Goal: Transaction & Acquisition: Purchase product/service

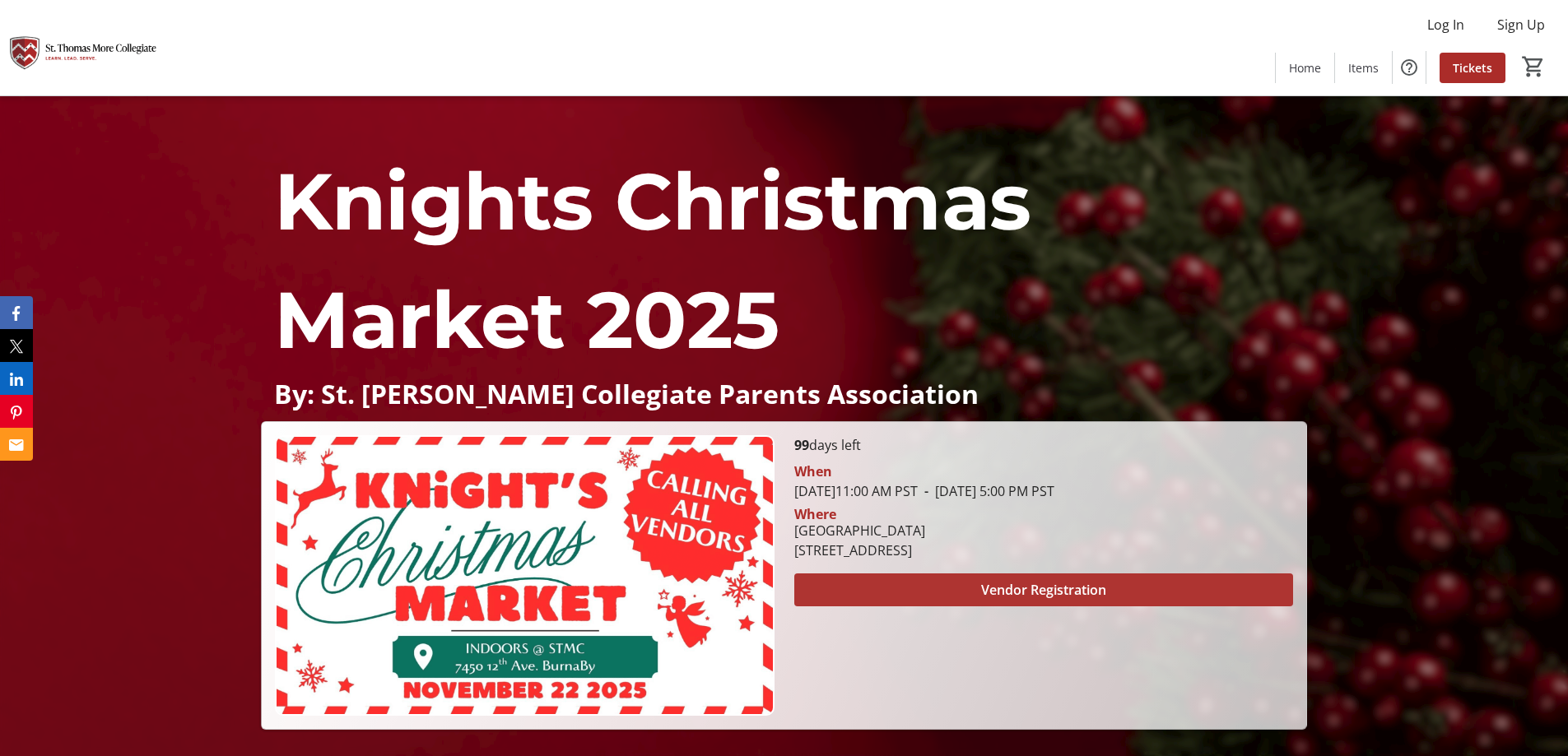
click at [917, 589] on span at bounding box center [1043, 589] width 498 height 40
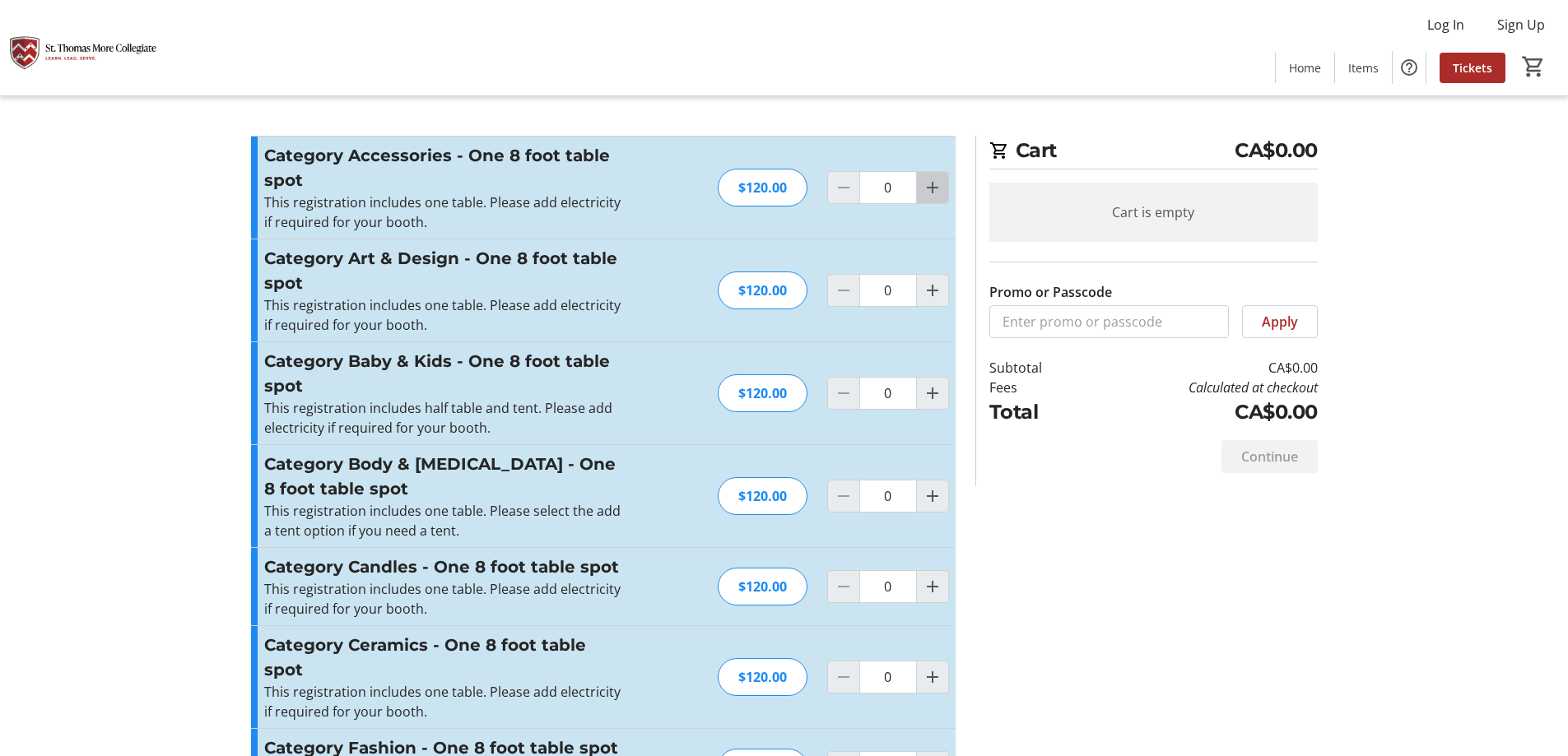
click at [931, 191] on mat-icon "Increment by one" at bounding box center [932, 187] width 19 height 19
type input "1"
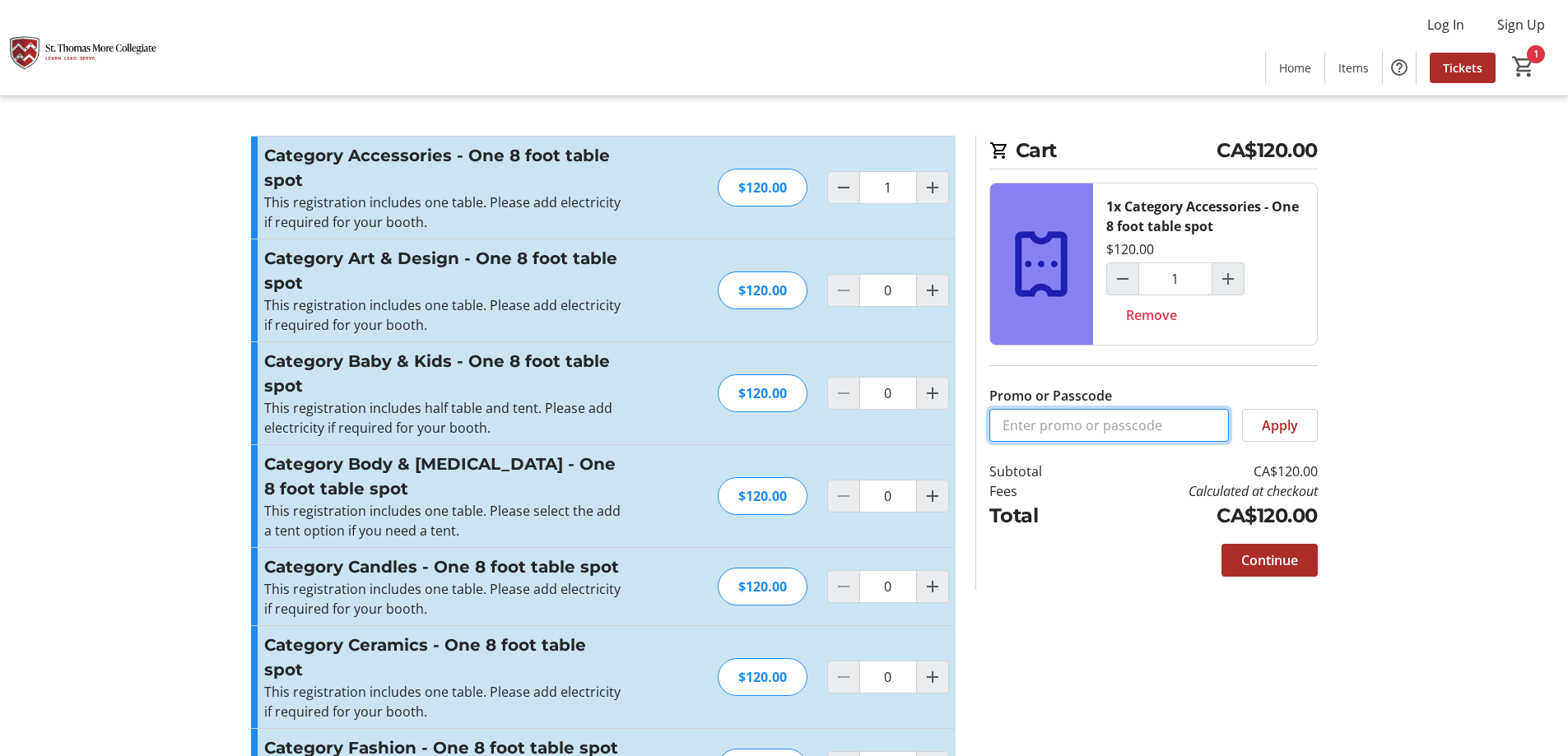
click at [1167, 428] on input "Promo or Passcode" at bounding box center [1109, 425] width 240 height 33
paste input "EARLYBIRD20"
type input "EARLYBIRD20"
click at [1311, 426] on span at bounding box center [1280, 425] width 74 height 40
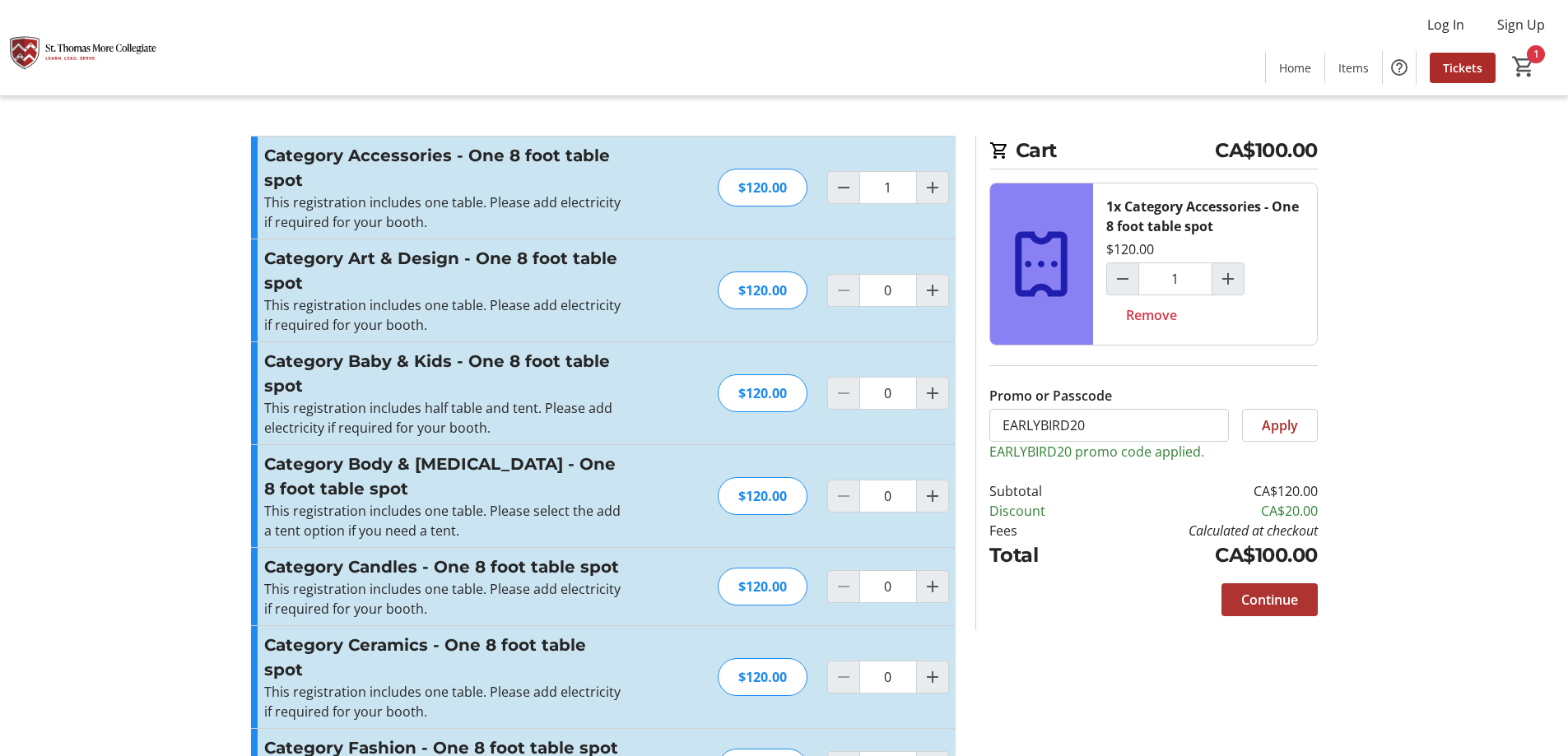
click at [1258, 606] on span "Continue" at bounding box center [1270, 599] width 57 height 19
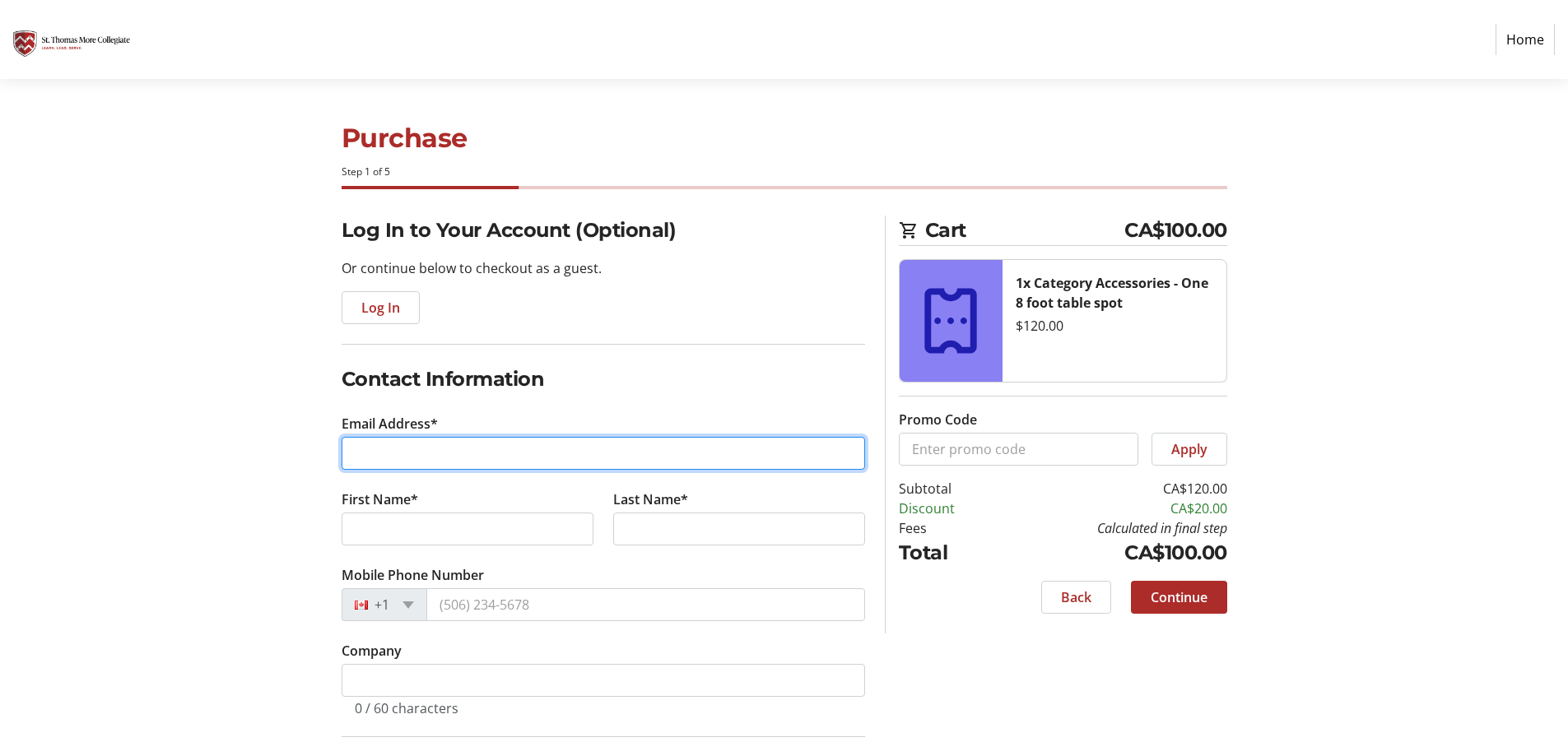
click at [519, 456] on input "Email Address*" at bounding box center [603, 453] width 523 height 33
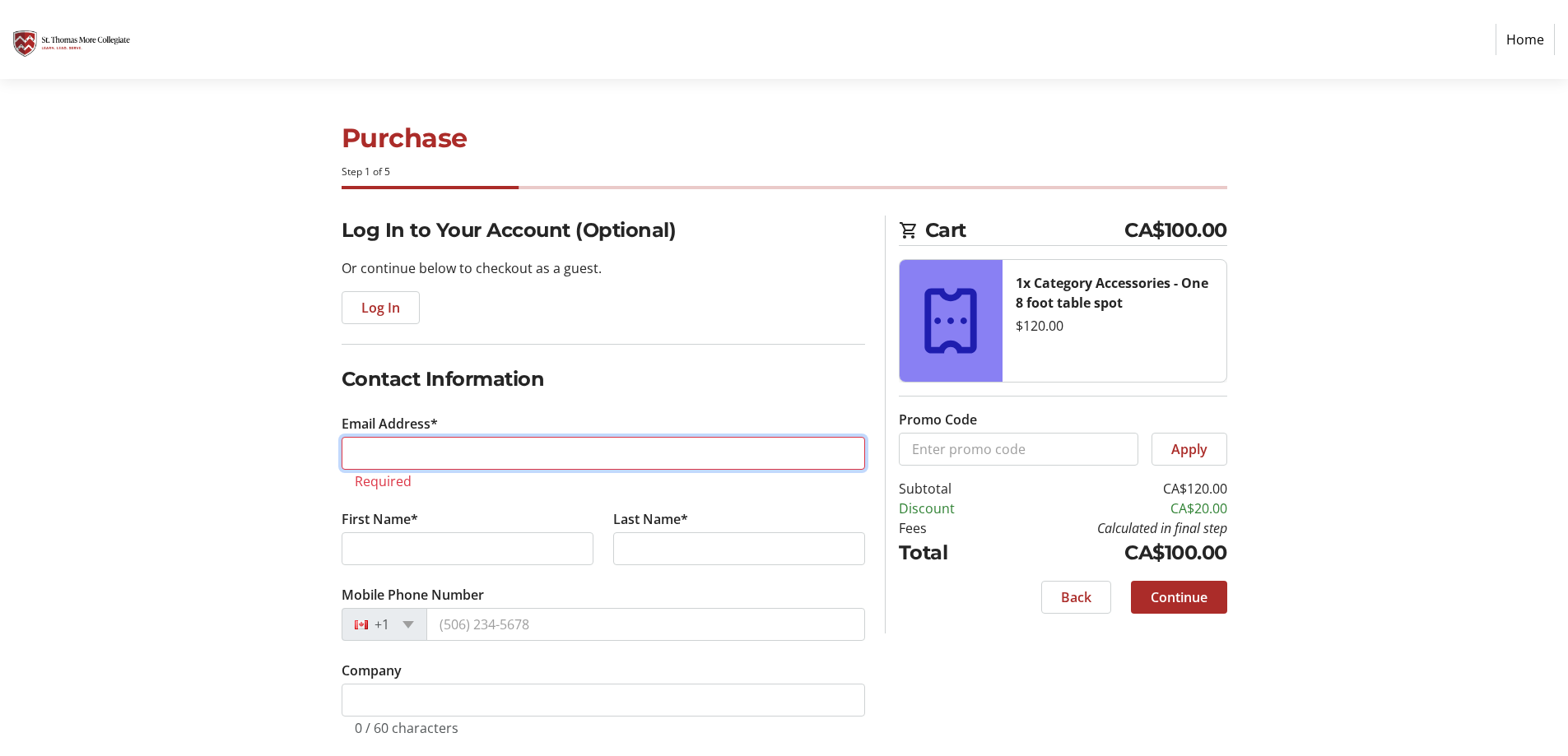
paste input "[EMAIL_ADDRESS][DOMAIN_NAME]"
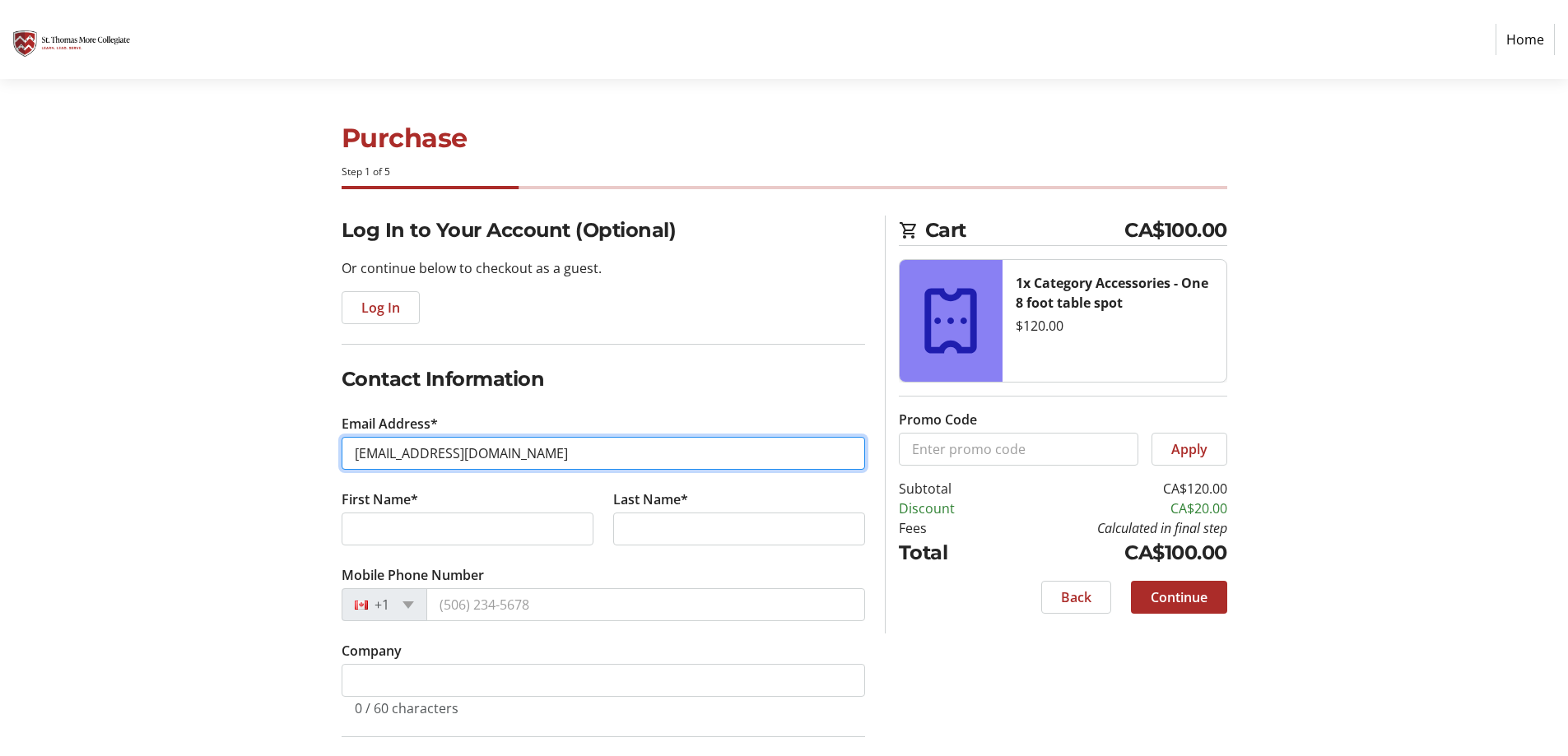
type input "[EMAIL_ADDRESS][DOMAIN_NAME]"
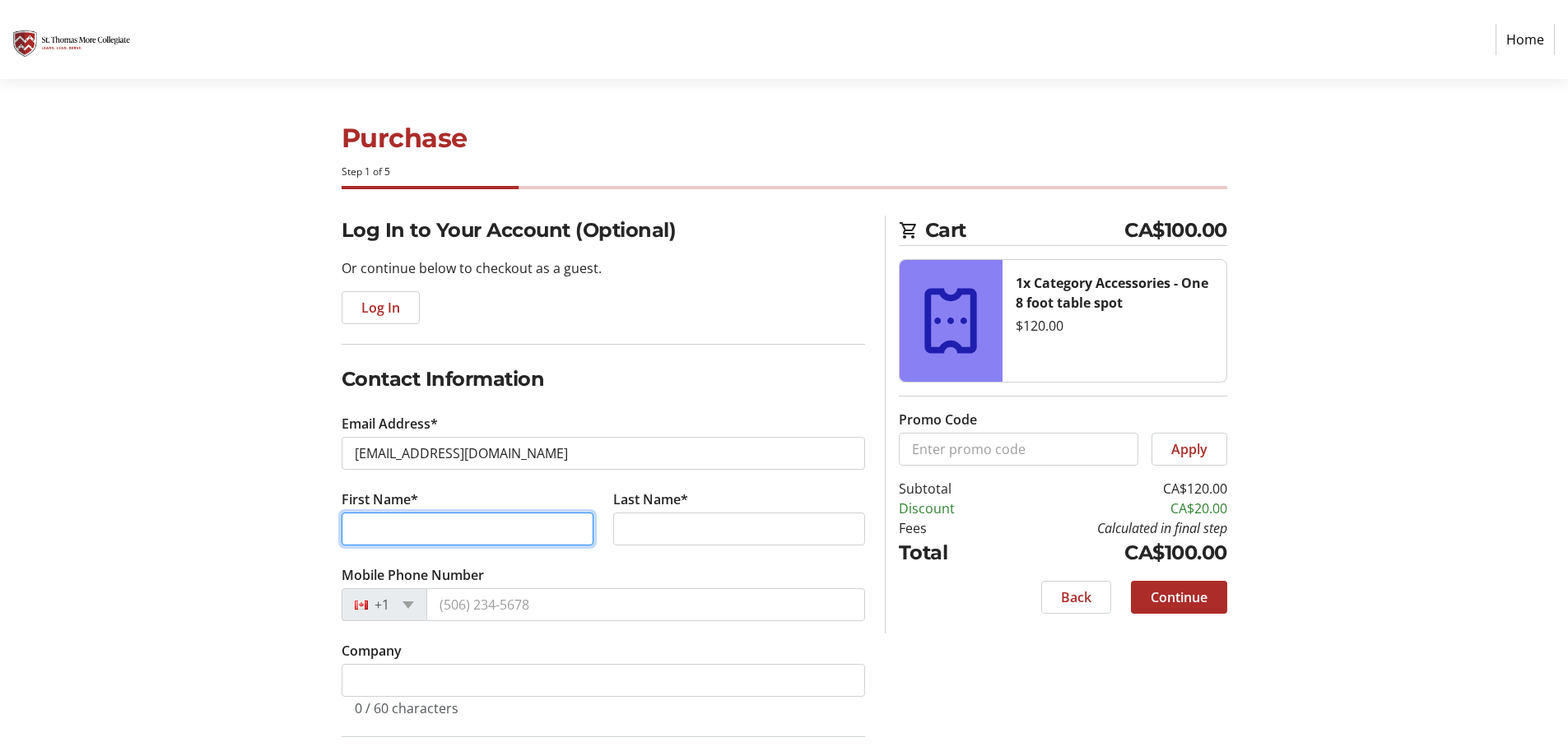
click at [489, 527] on input "First Name*" at bounding box center [467, 529] width 252 height 33
type input "[PERSON_NAME]"
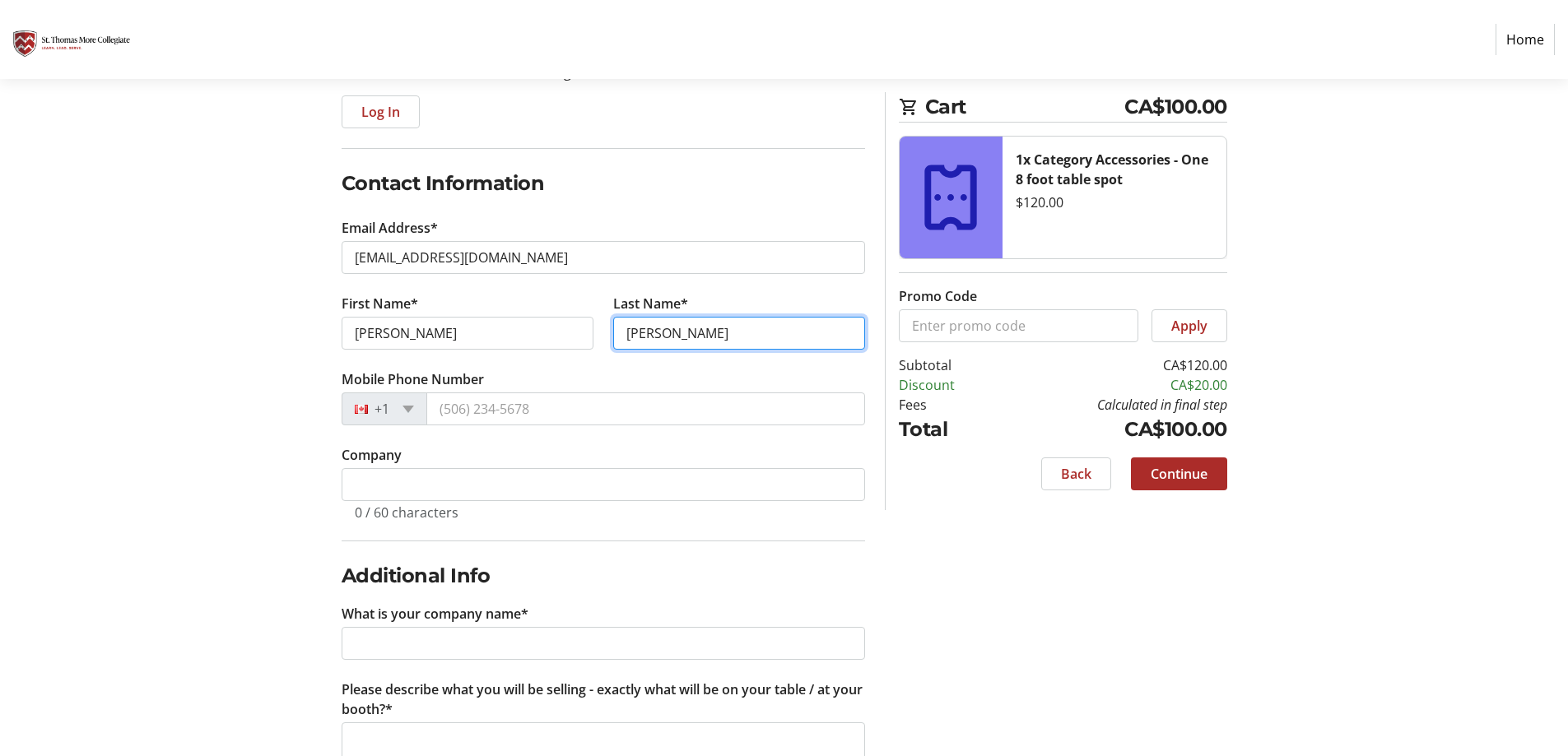
scroll to position [205, 0]
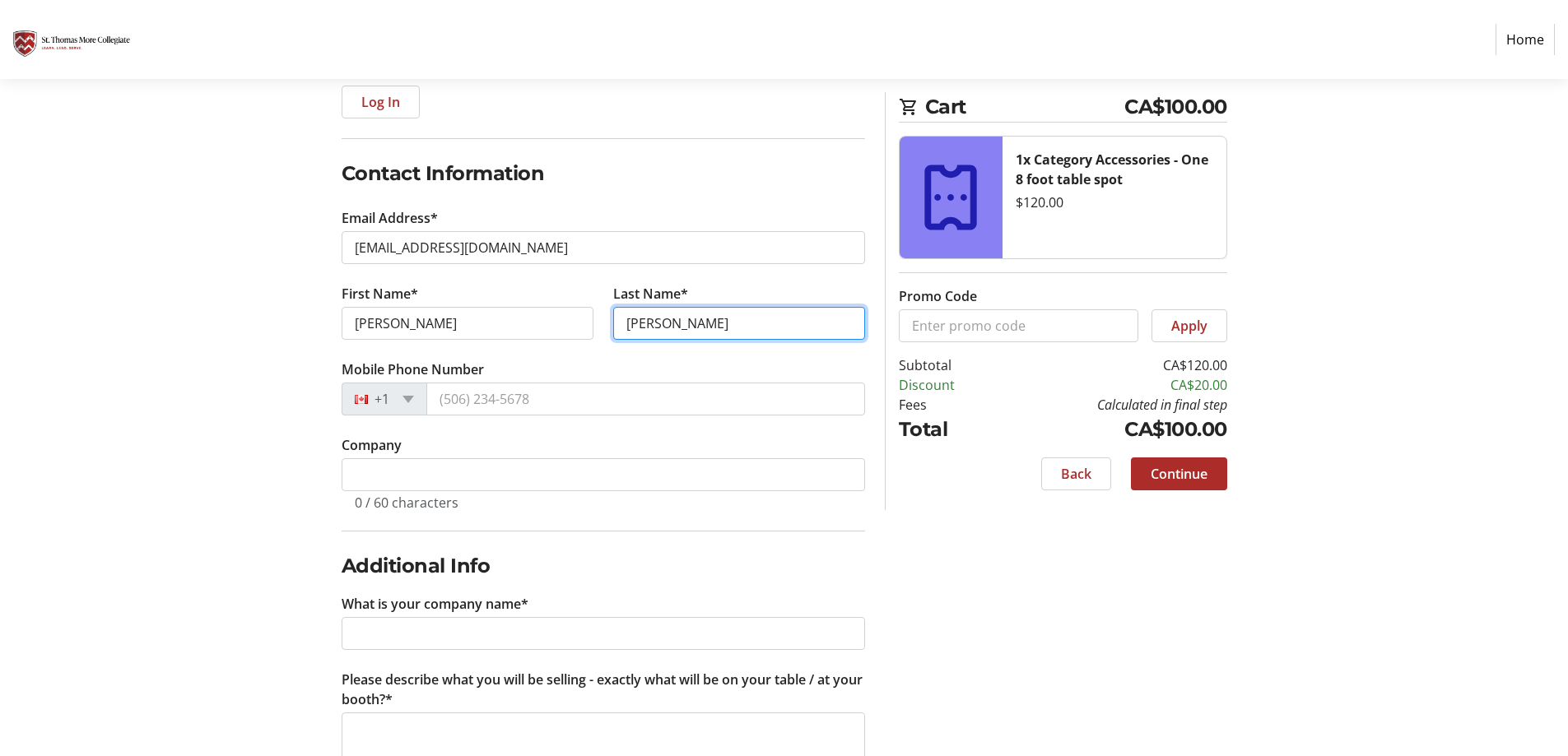
type input "[PERSON_NAME]"
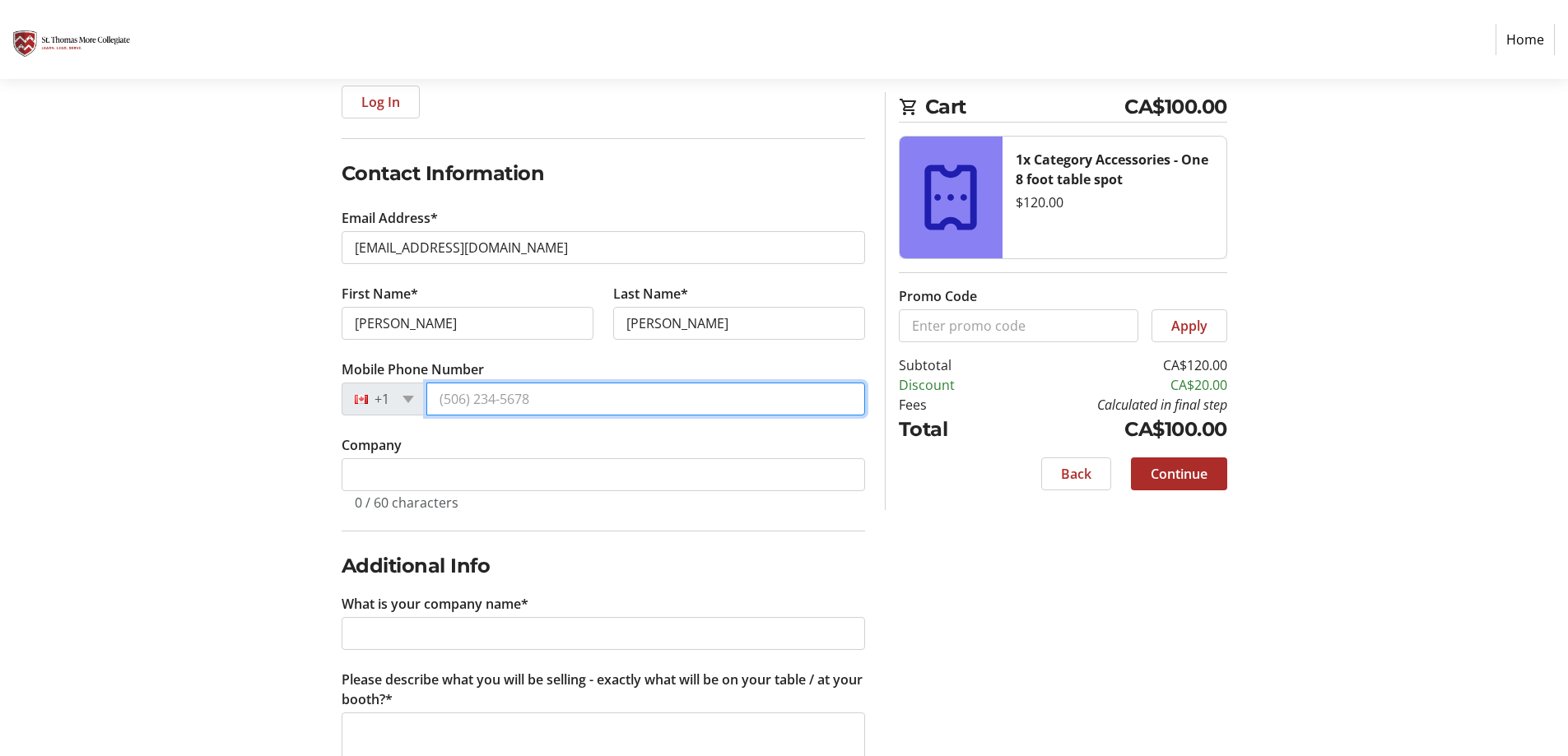
click at [545, 399] on input "Mobile Phone Number" at bounding box center [646, 399] width 439 height 33
type input "[PHONE_NUMBER]"
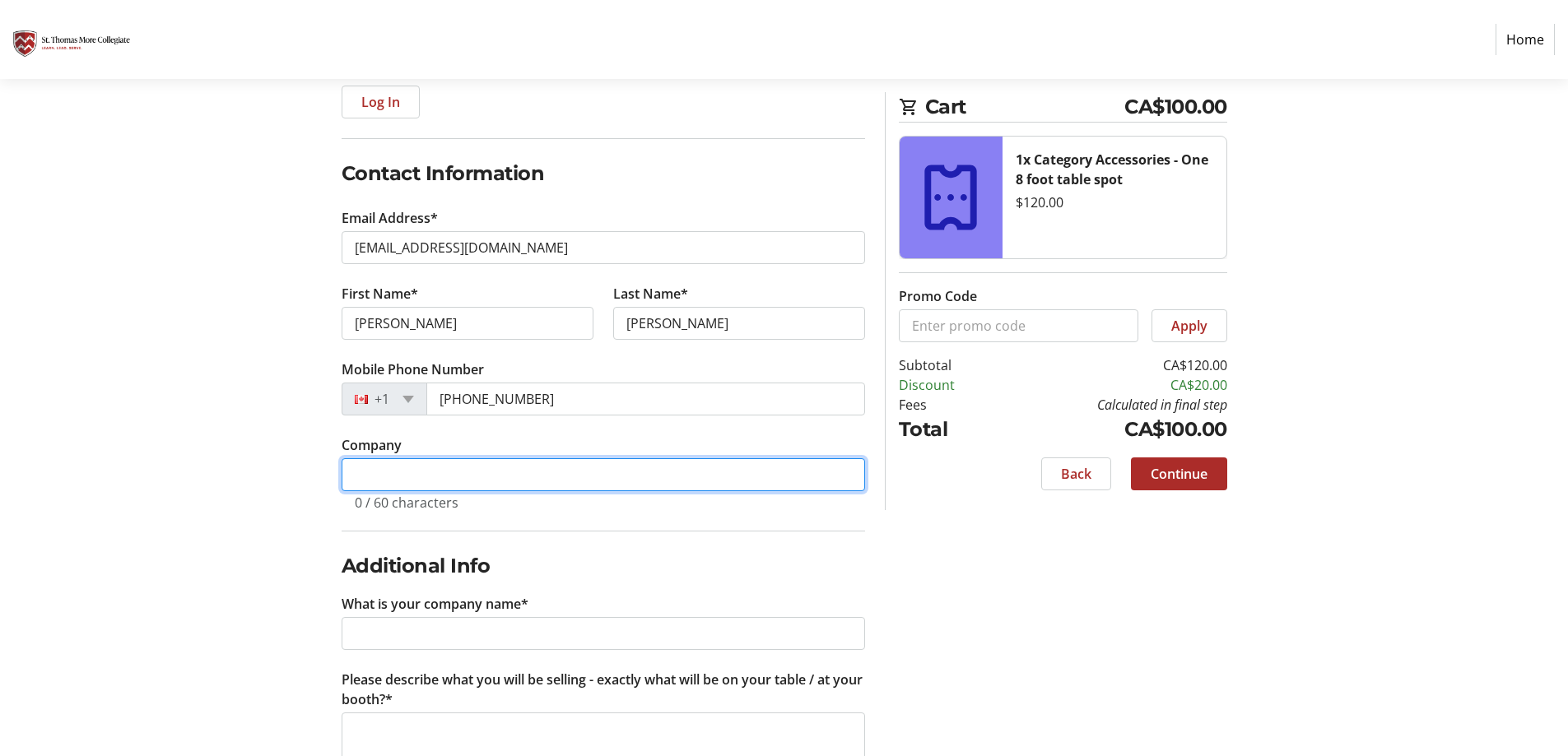
type input "PenguinPurl Handmade"
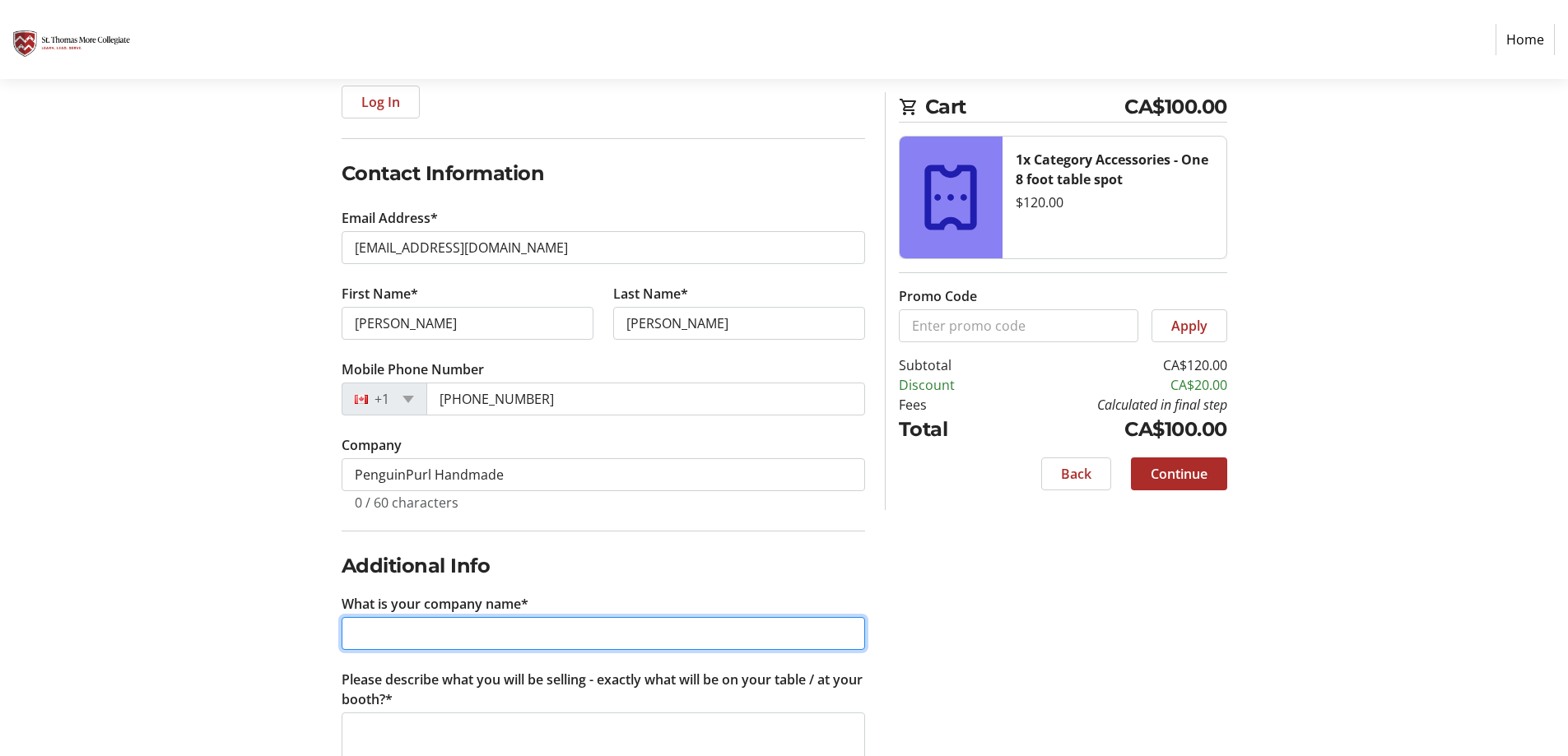
type input "PenguinPurl Handmade"
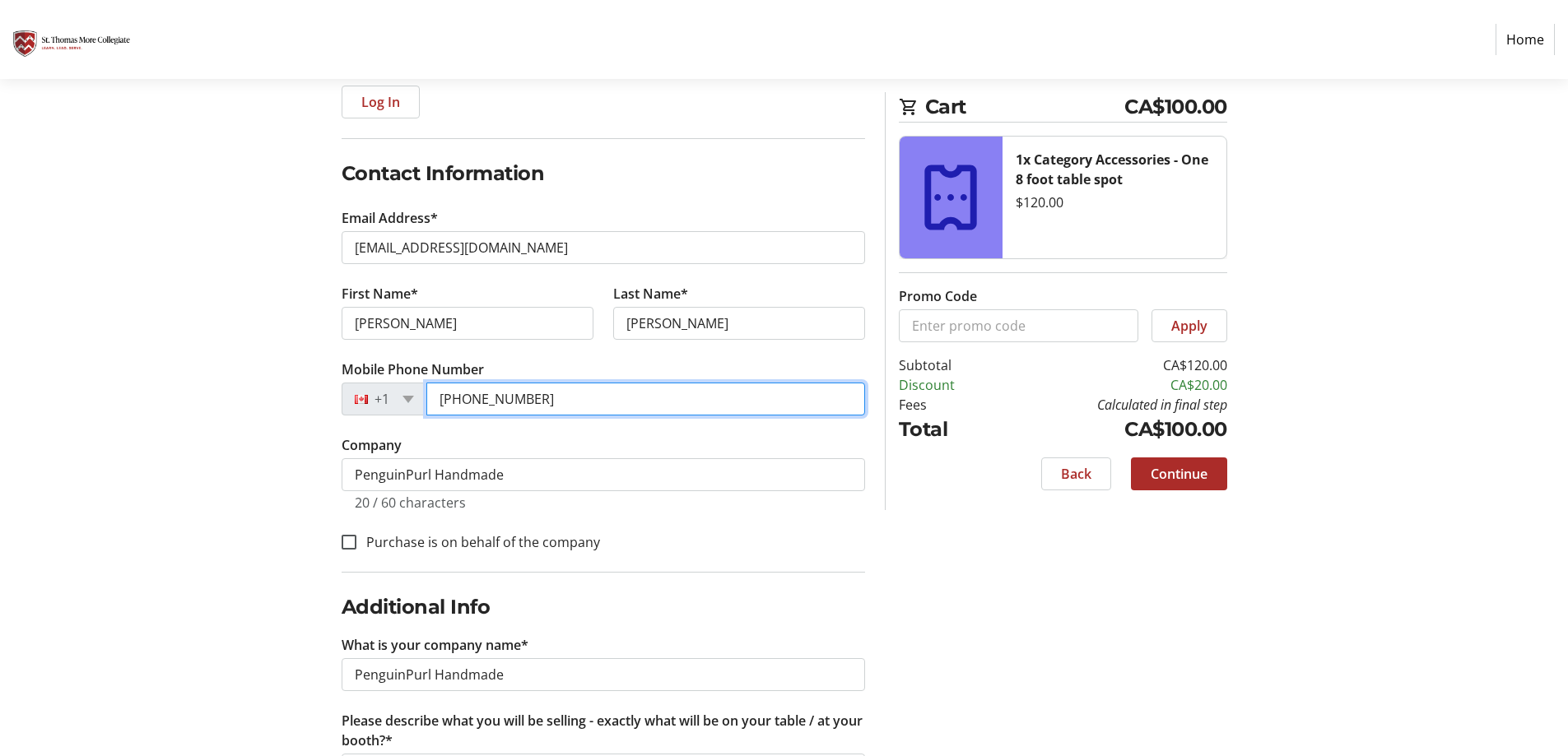
type input "[PHONE_NUMBER]"
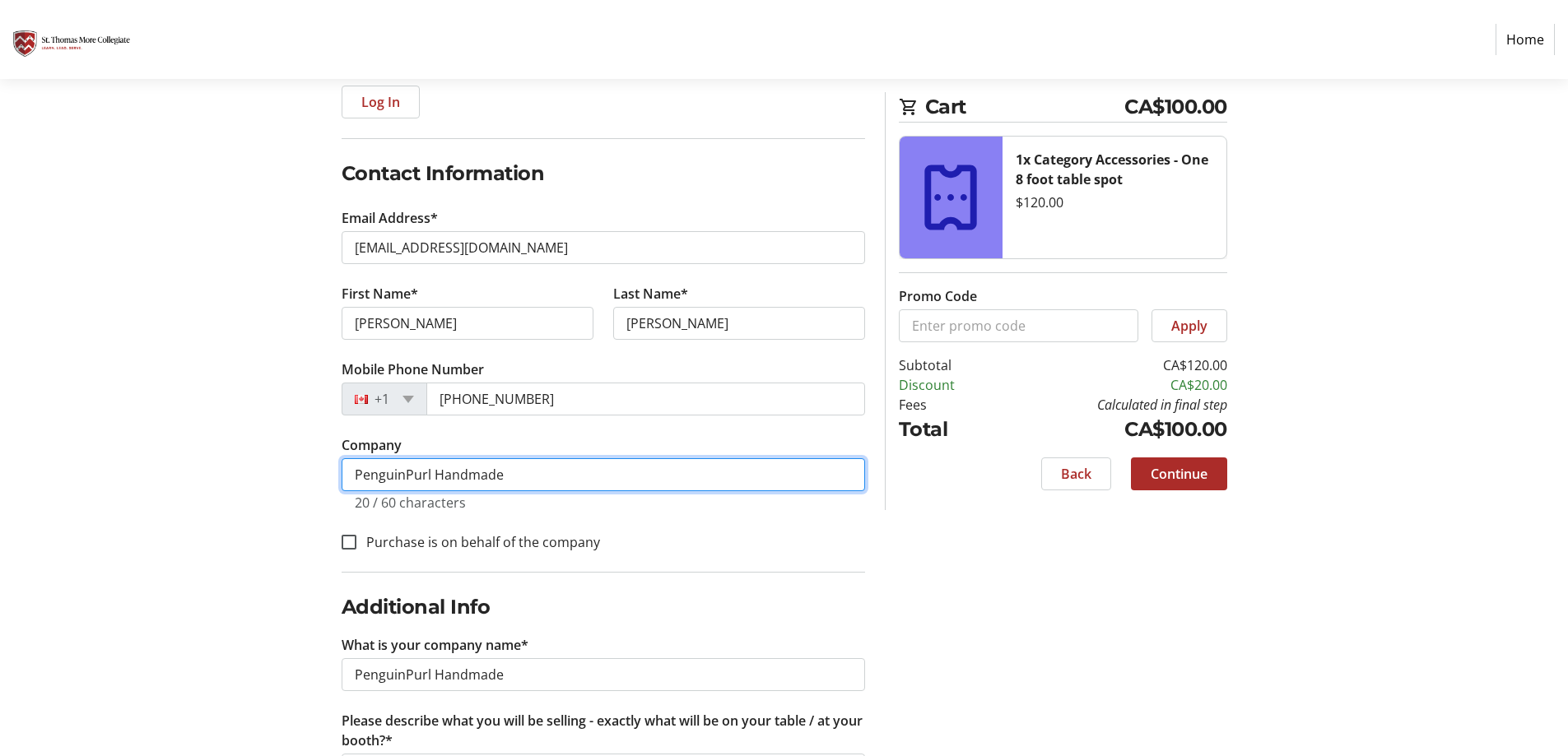
drag, startPoint x: 505, startPoint y: 473, endPoint x: 213, endPoint y: 454, distance: 292.6
click at [213, 454] on section "Purchase Step 1 of 5 Cart CA$100.00 1x Category Accessories - One 8 foot table …" at bounding box center [784, 587] width 1568 height 1430
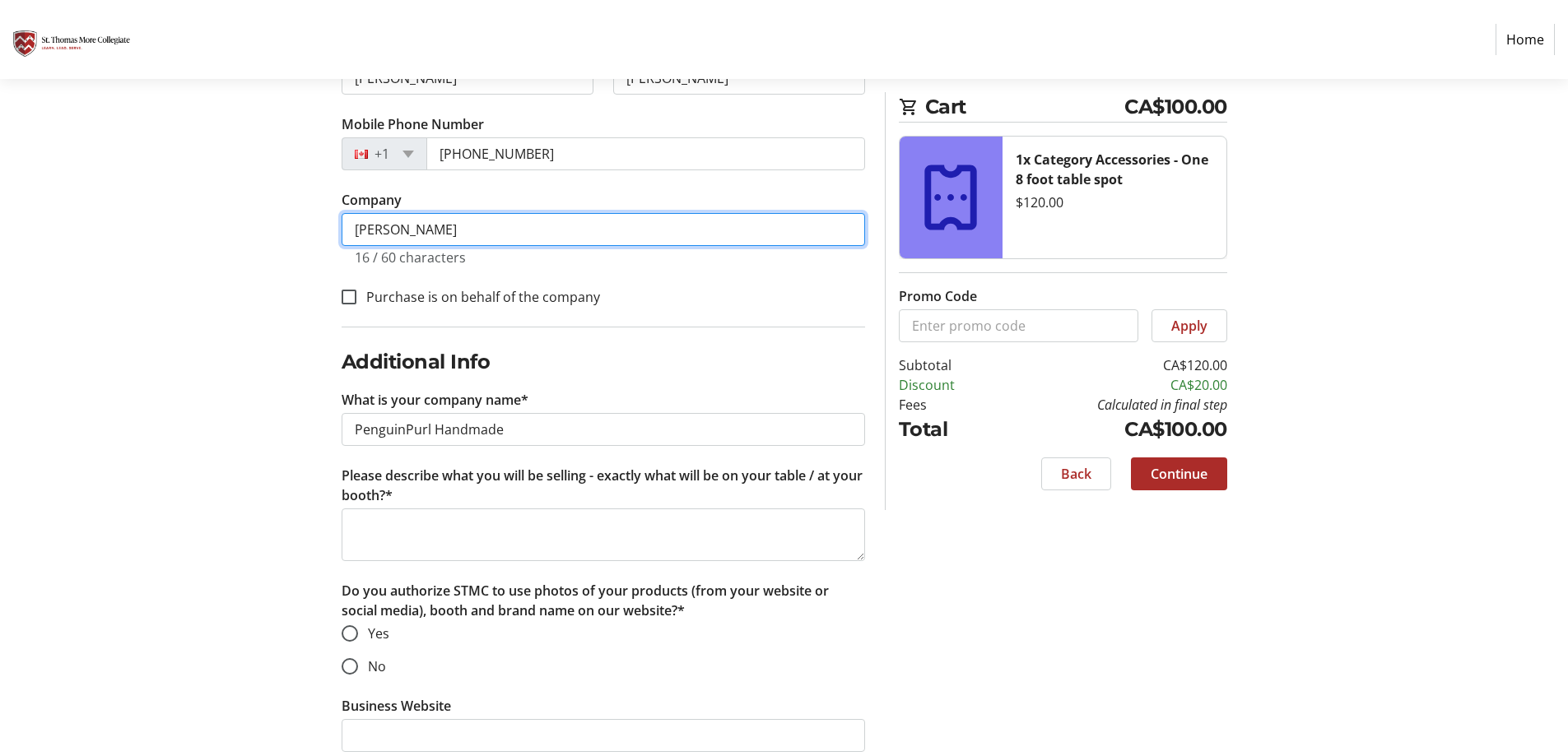
scroll to position [452, 0]
type input "[PERSON_NAME]"
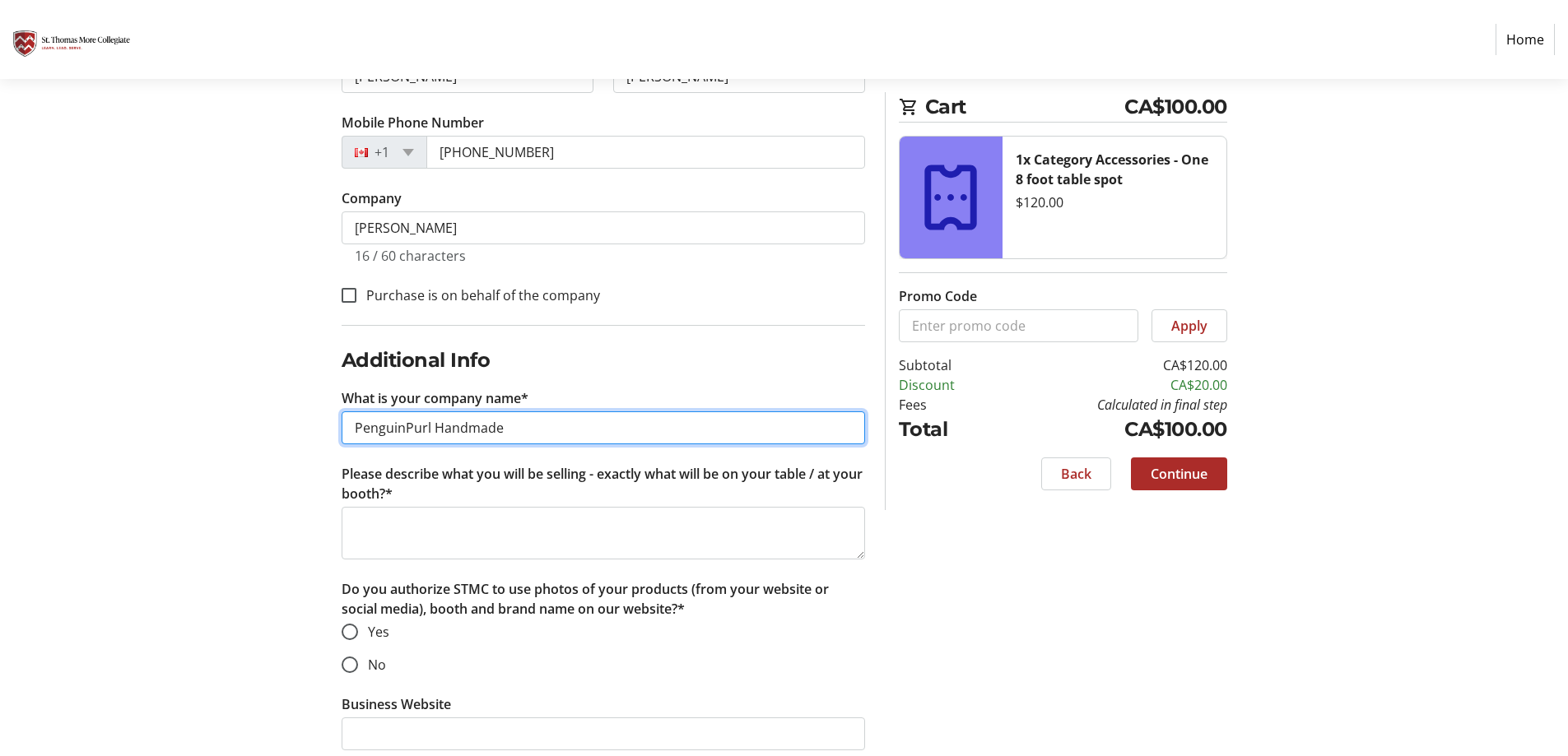
drag, startPoint x: 516, startPoint y: 426, endPoint x: 321, endPoint y: 414, distance: 195.4
click at [321, 414] on div "Log In to Your Account (Optional) Or continue below to checkout as a guest. Log…" at bounding box center [784, 410] width 1086 height 1294
type input "[PERSON_NAME]"
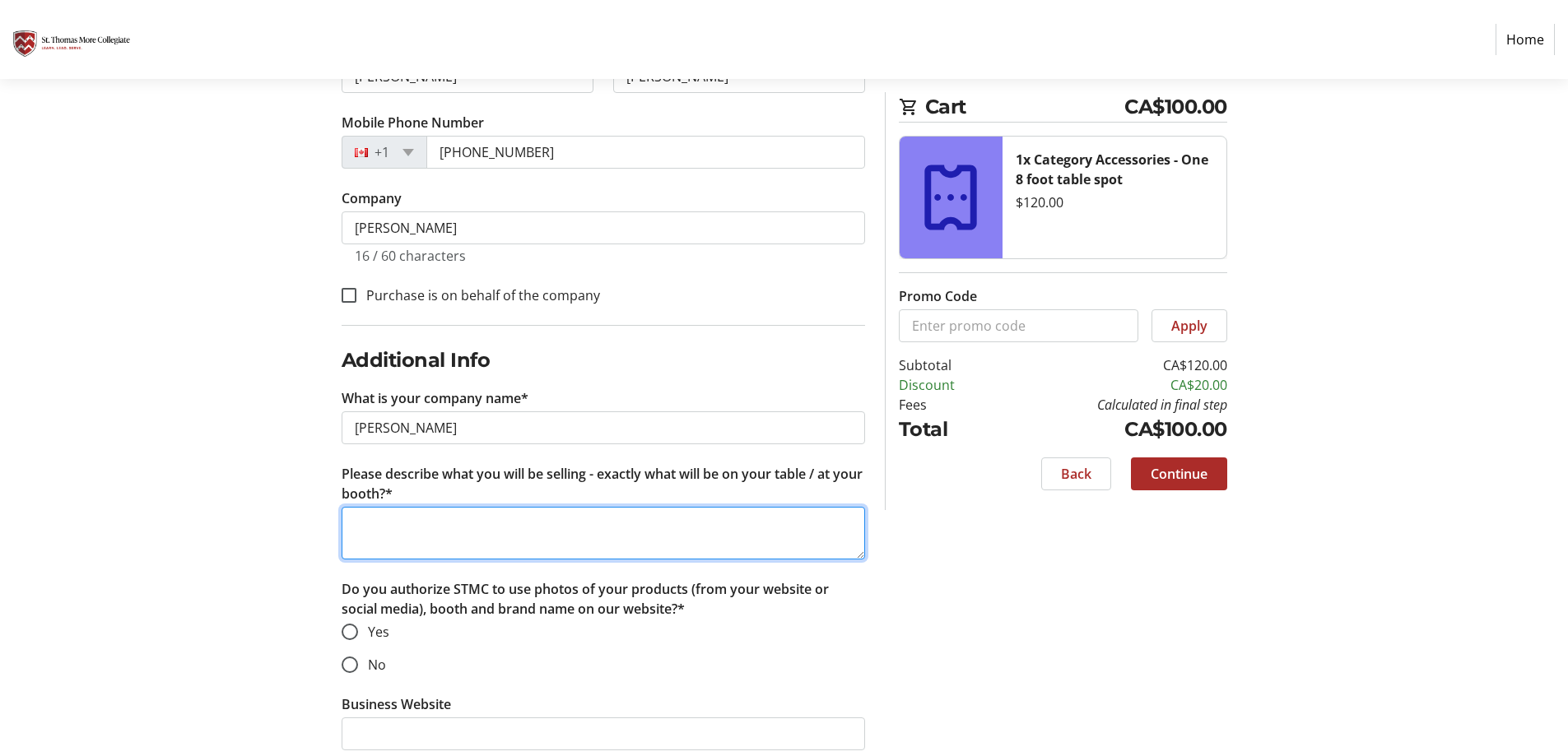
click at [380, 520] on textarea "Please describe what you will be selling - exactly what will be on your table /…" at bounding box center [603, 532] width 523 height 52
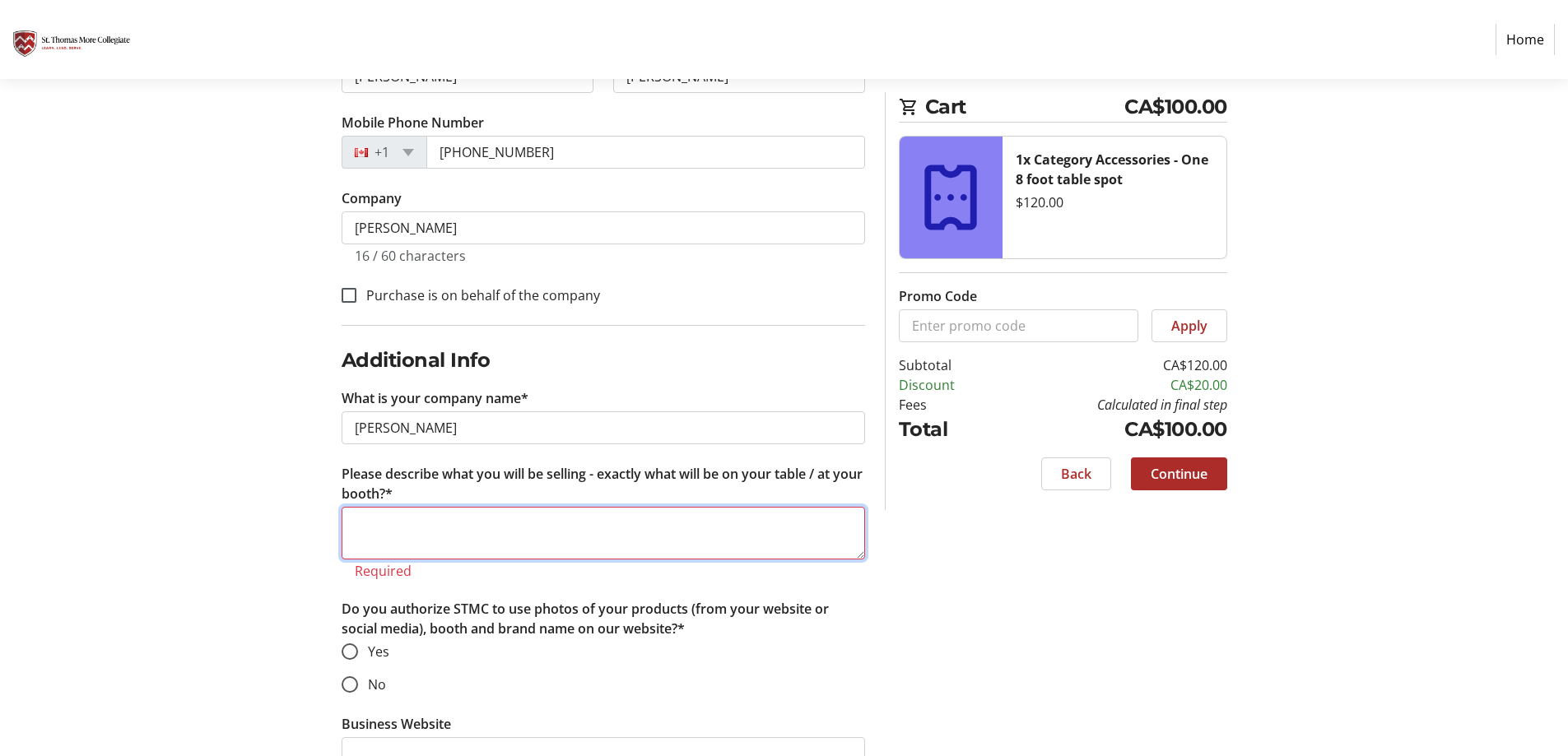
paste textarea "Our signature Gogo Tote Bags ($45), hot selling zipper pouches ($30) and popula…"
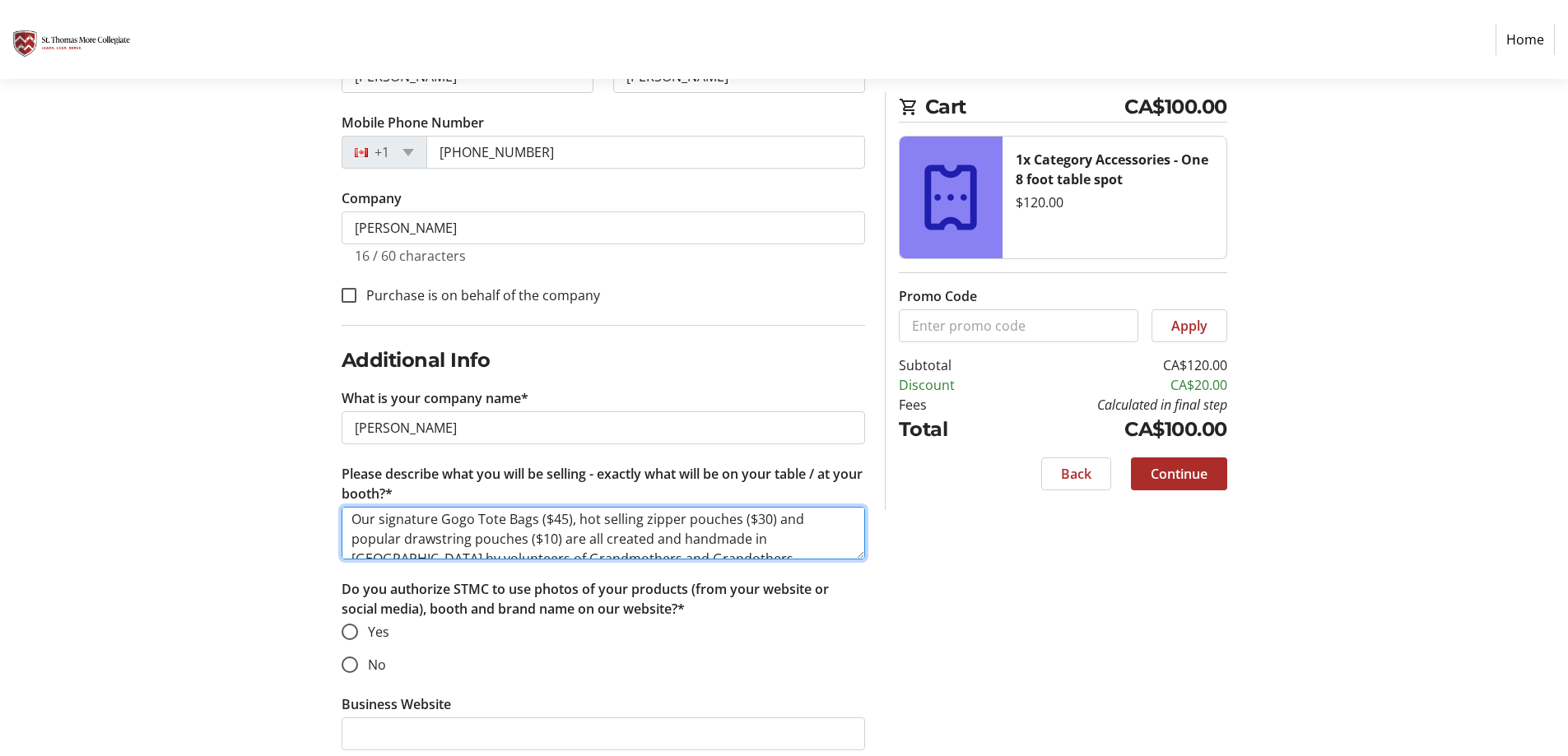
scroll to position [0, 0]
click at [520, 527] on textarea "Our signature Gogo Tote Bags ($45), hot selling zipper pouches ($30) and popula…" at bounding box center [603, 532] width 523 height 52
click at [700, 521] on textarea "Our signature Gogo Tote Bags, hot selling zipper pouches ($30) and popular draw…" at bounding box center [603, 532] width 523 height 52
click at [470, 541] on textarea "Our signature Gogo Tote Bags, hot selling zipper pouches and popular drawstring…" at bounding box center [603, 532] width 523 height 52
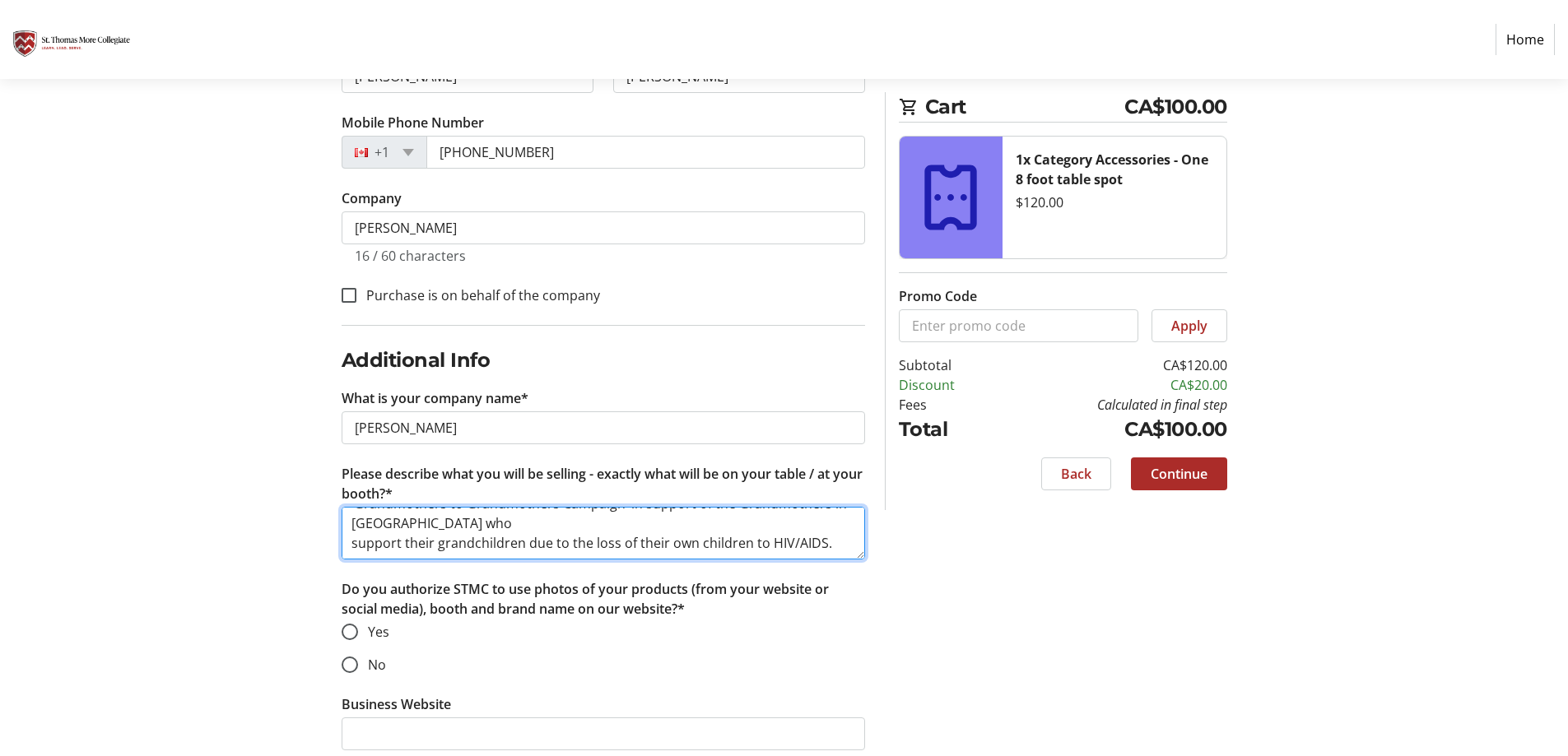
click at [455, 517] on textarea "Our signature Gogo Tote Bags, hot selling zipper pouches and popular drawstring…" at bounding box center [603, 532] width 523 height 52
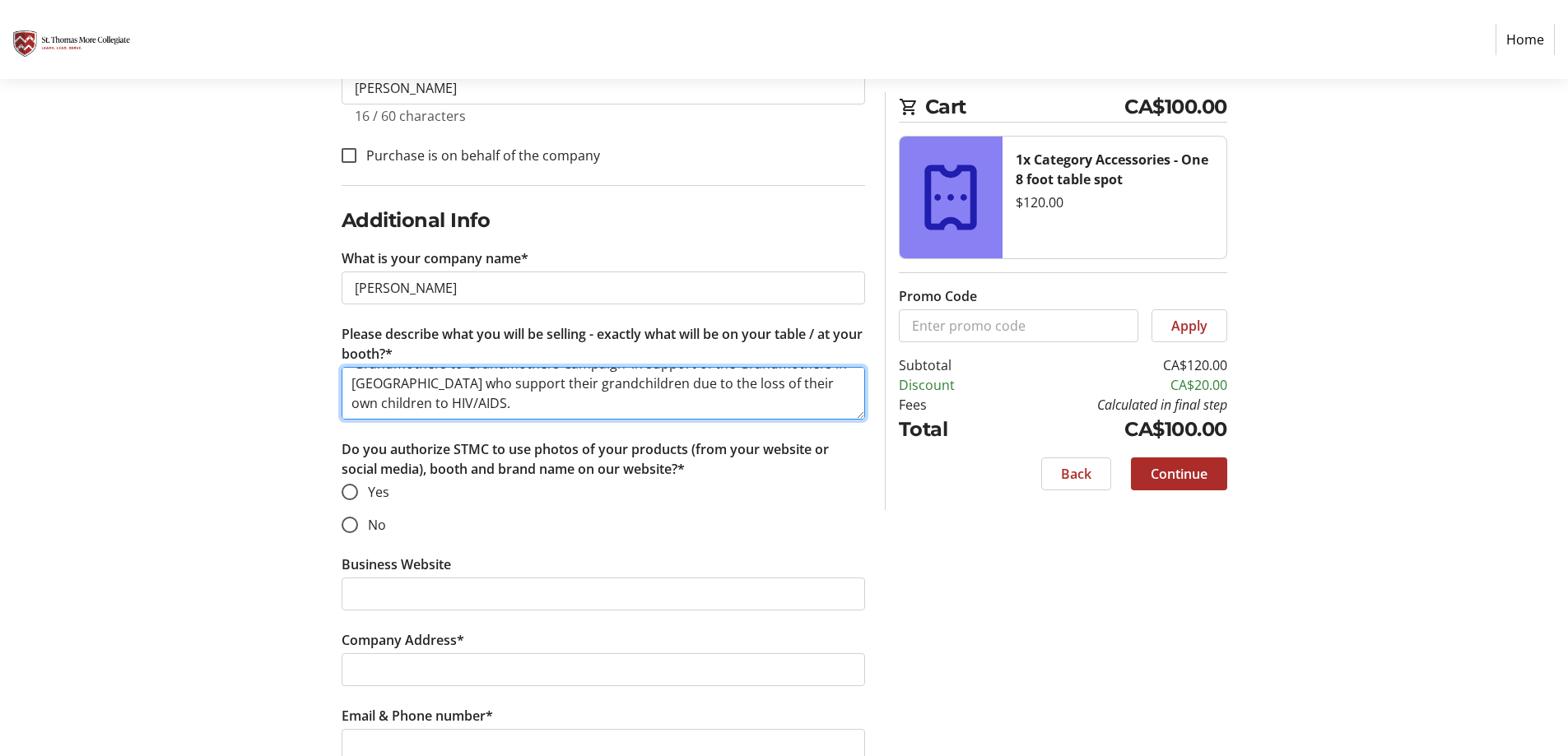
scroll to position [597, 0]
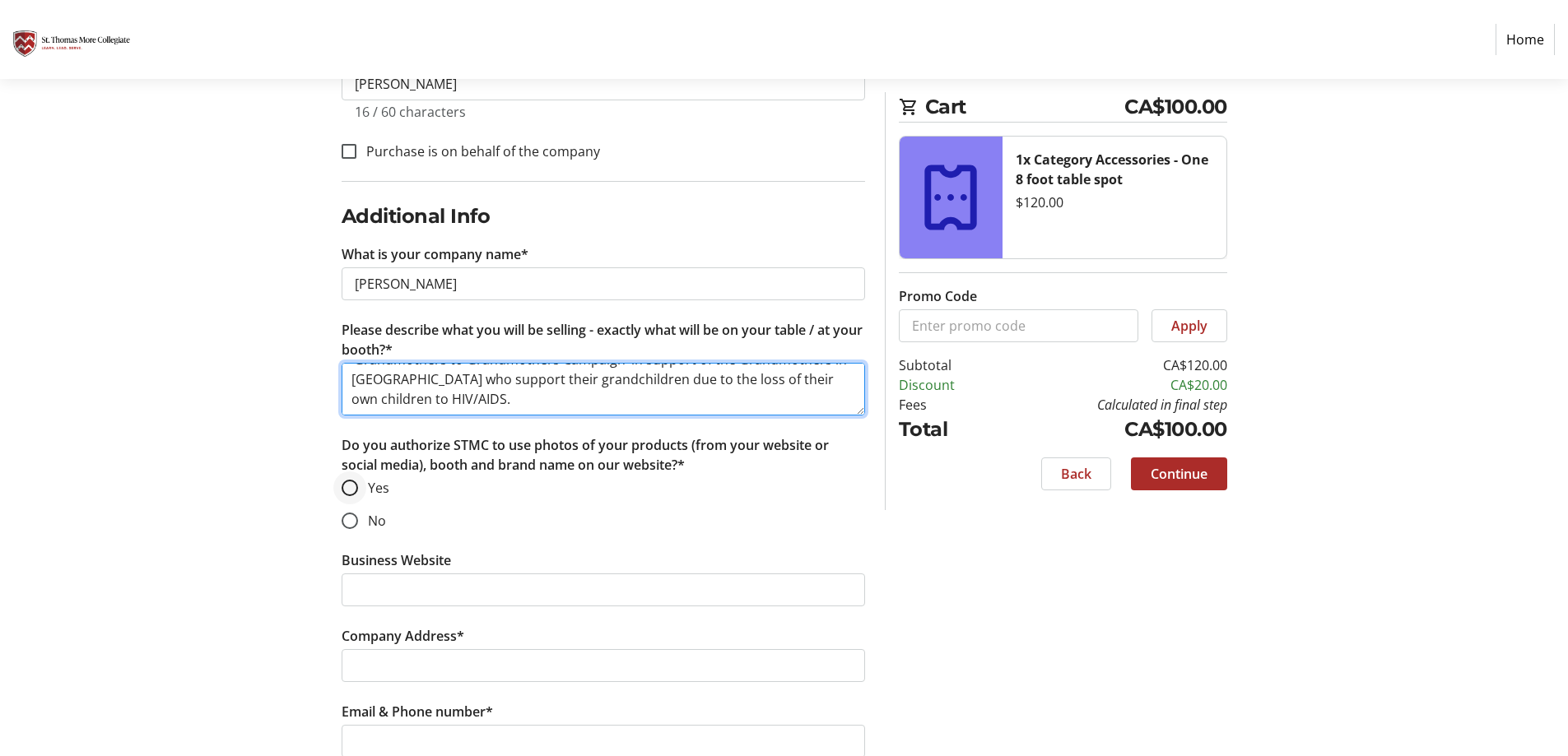
type textarea "Our signature Gogo Tote Bags, hot selling zipper pouches and popular drawstring…"
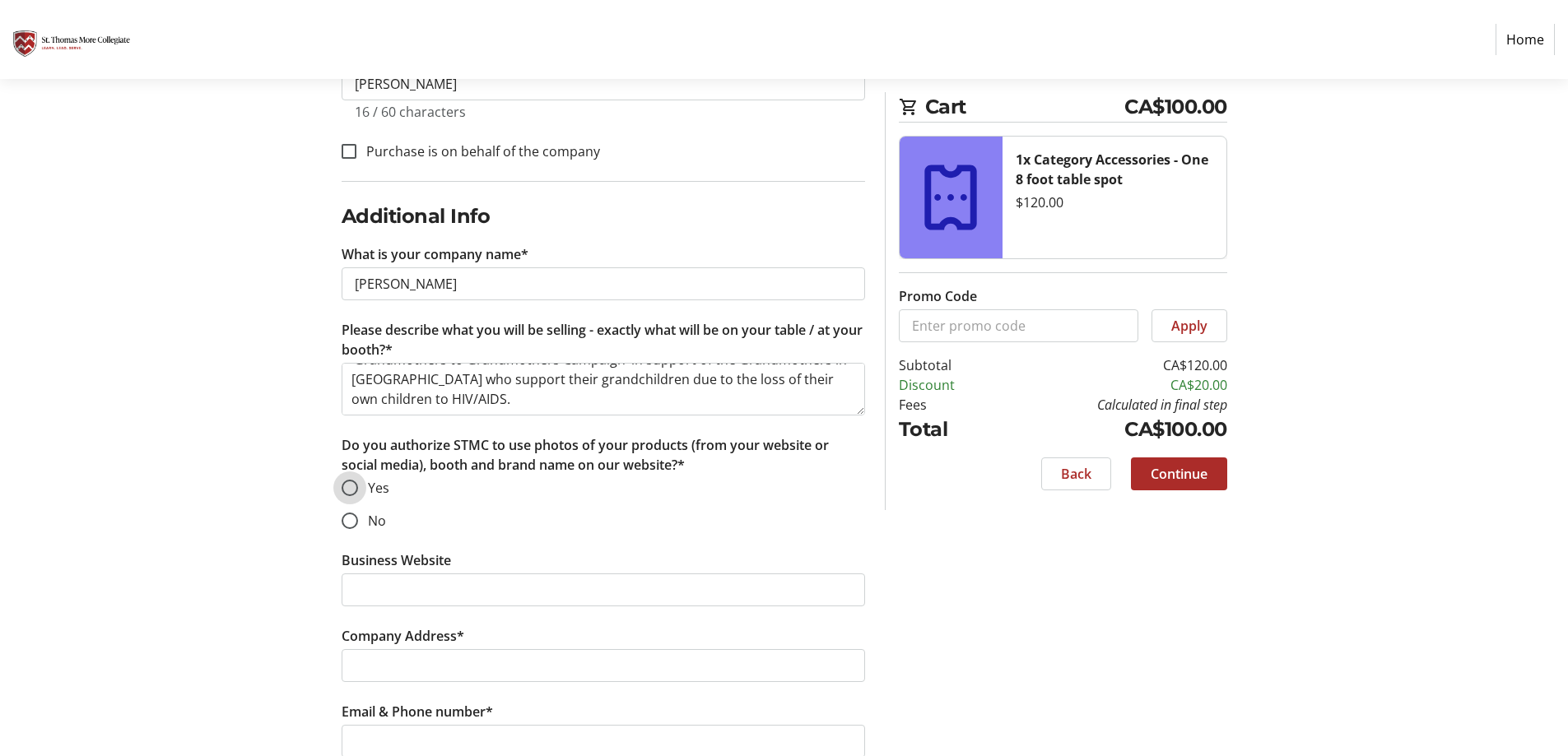
click at [356, 487] on input "Yes" at bounding box center [350, 488] width 17 height 17
radio input "true"
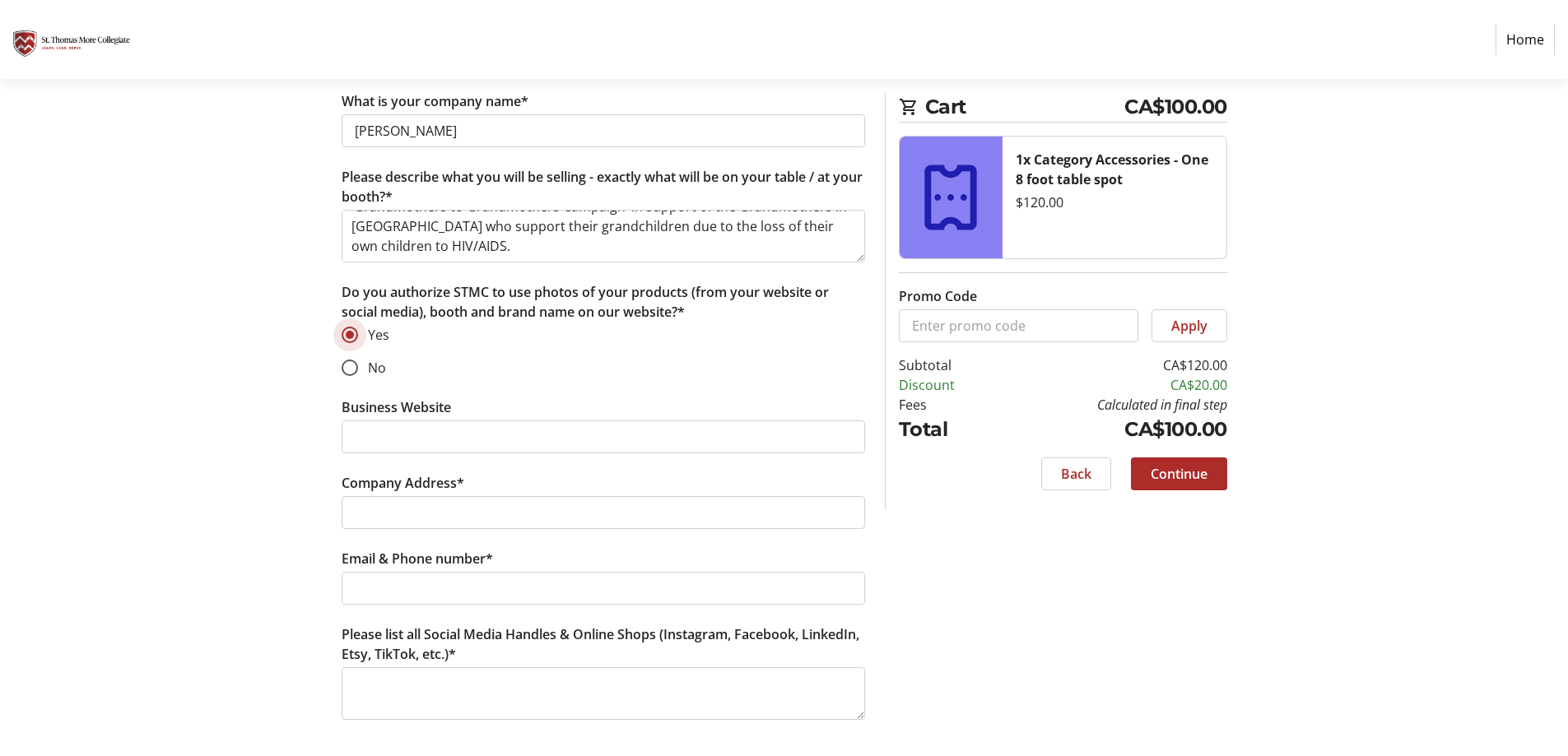
scroll to position [753, 0]
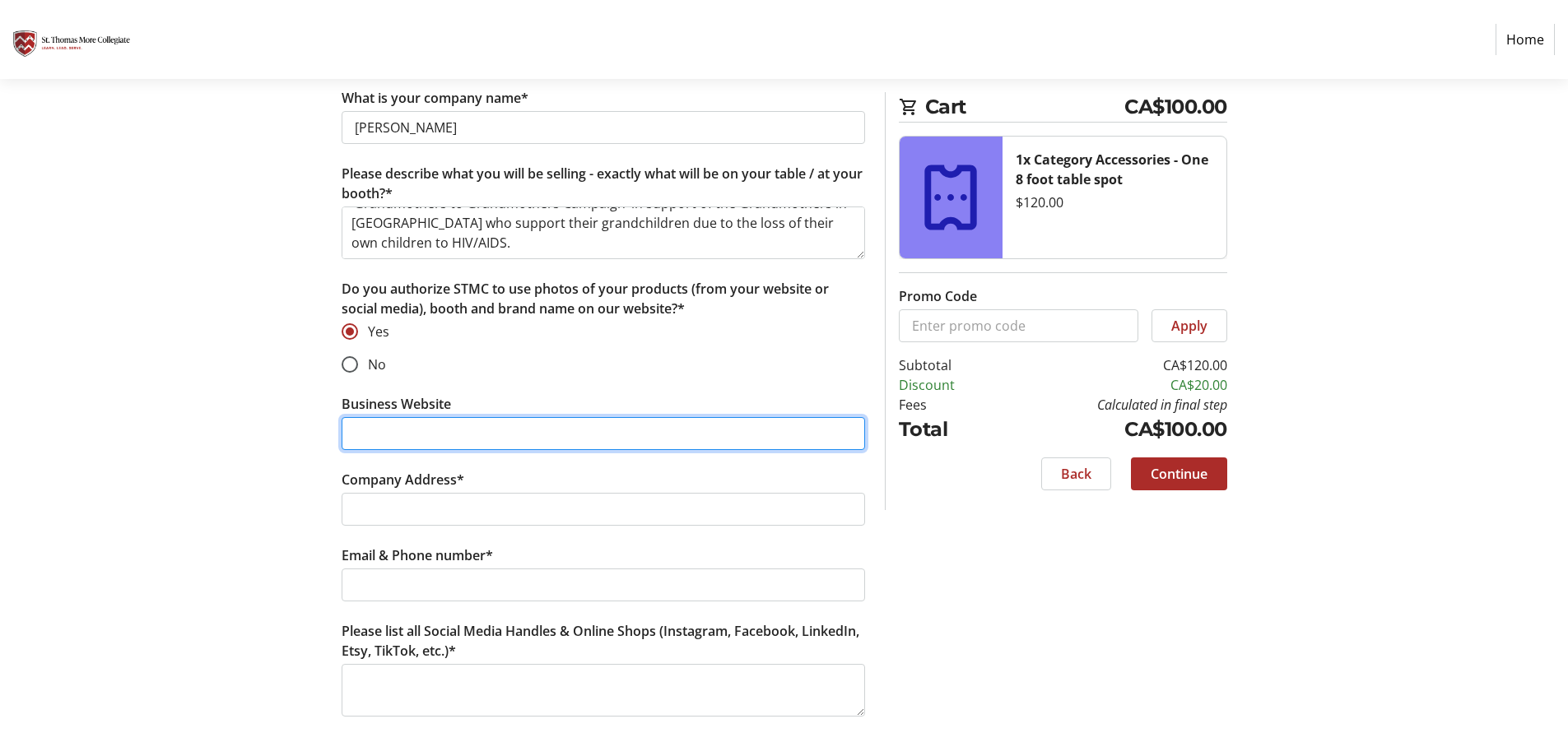
paste input "[URL][DOMAIN_NAME]"
type input "[URL][DOMAIN_NAME]"
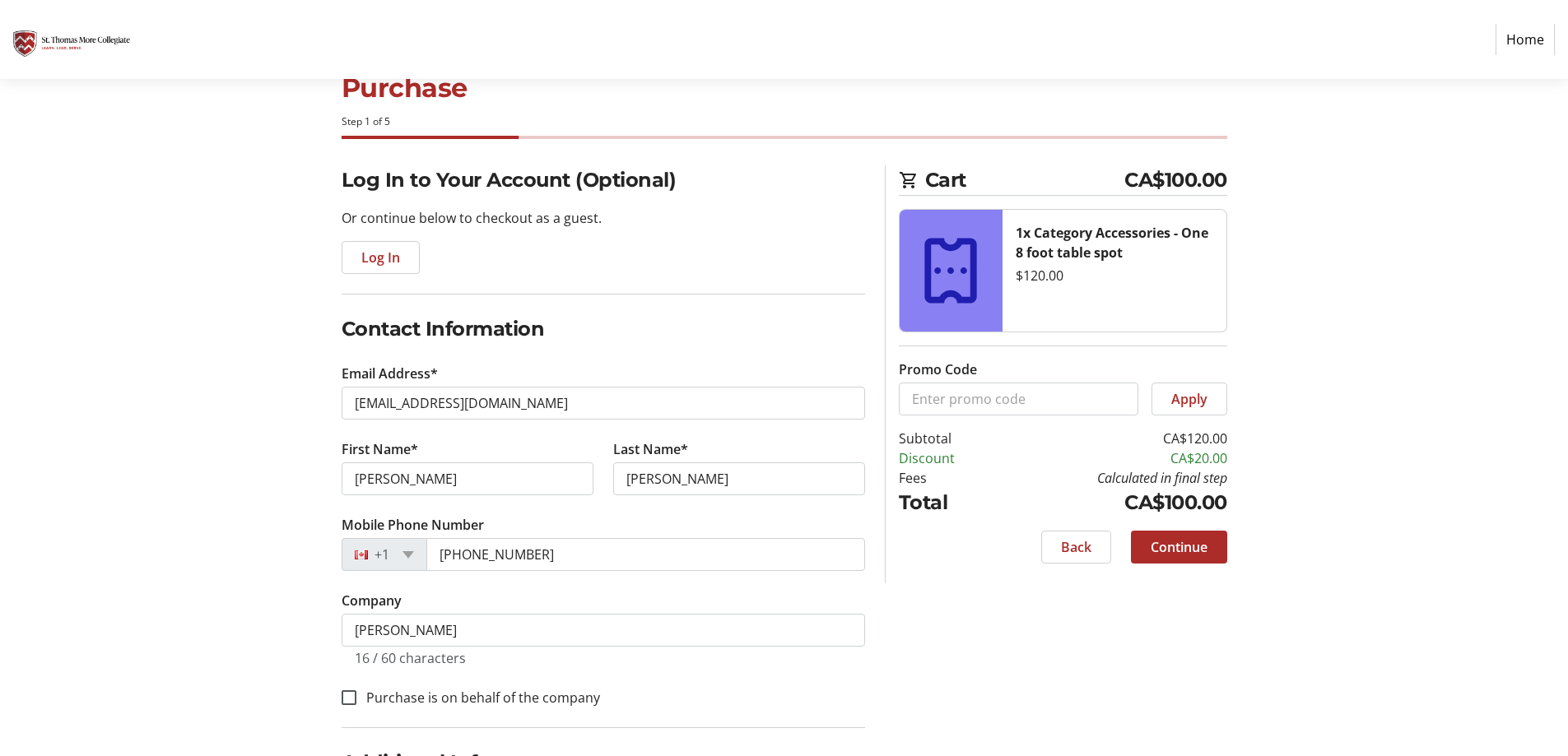
scroll to position [33, 0]
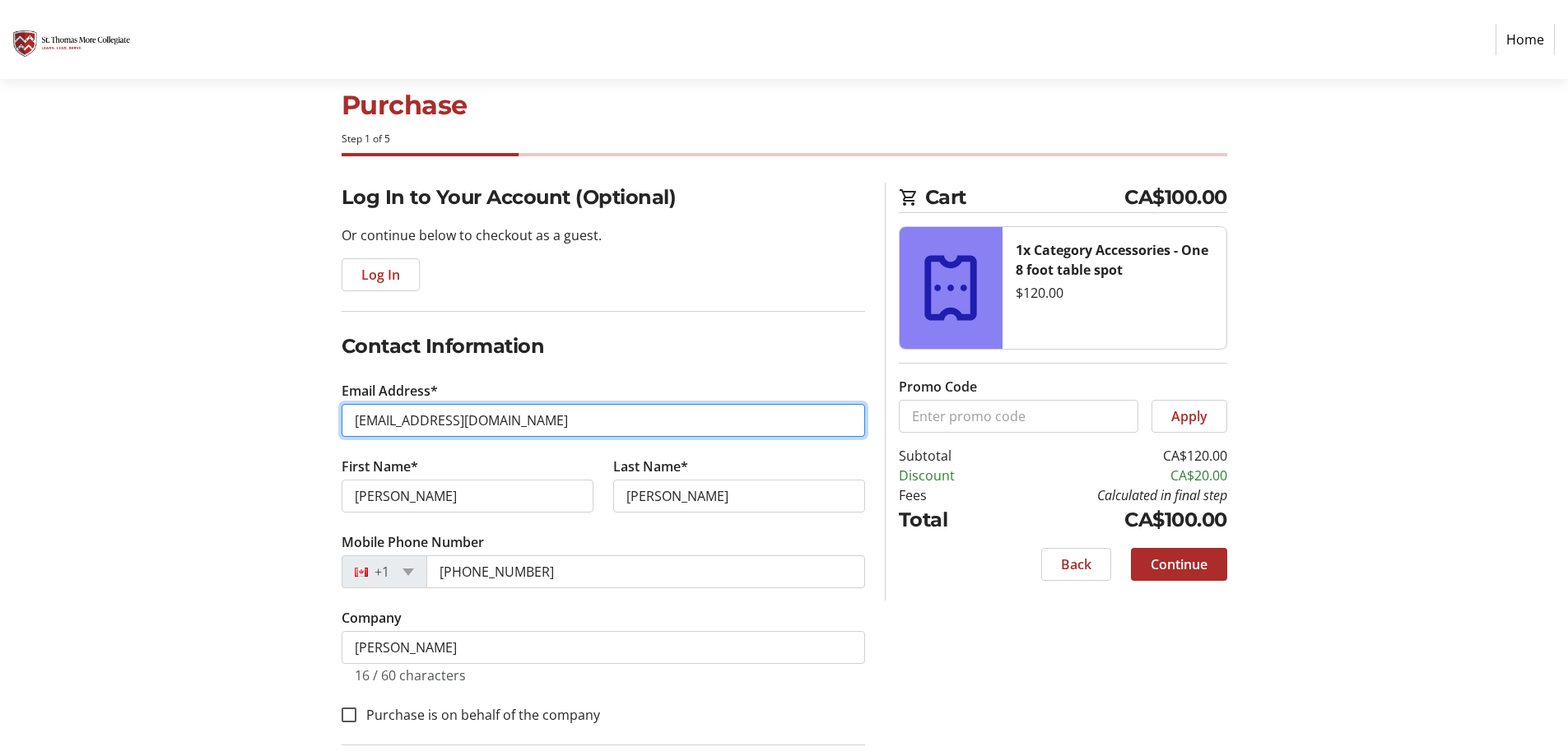
click at [419, 429] on input "[EMAIL_ADDRESS][DOMAIN_NAME]" at bounding box center [603, 421] width 523 height 33
drag, startPoint x: 555, startPoint y: 417, endPoint x: 427, endPoint y: 418, distance: 128.0
click at [427, 418] on input "[EMAIL_ADDRESS][DOMAIN_NAME]" at bounding box center [603, 421] width 523 height 33
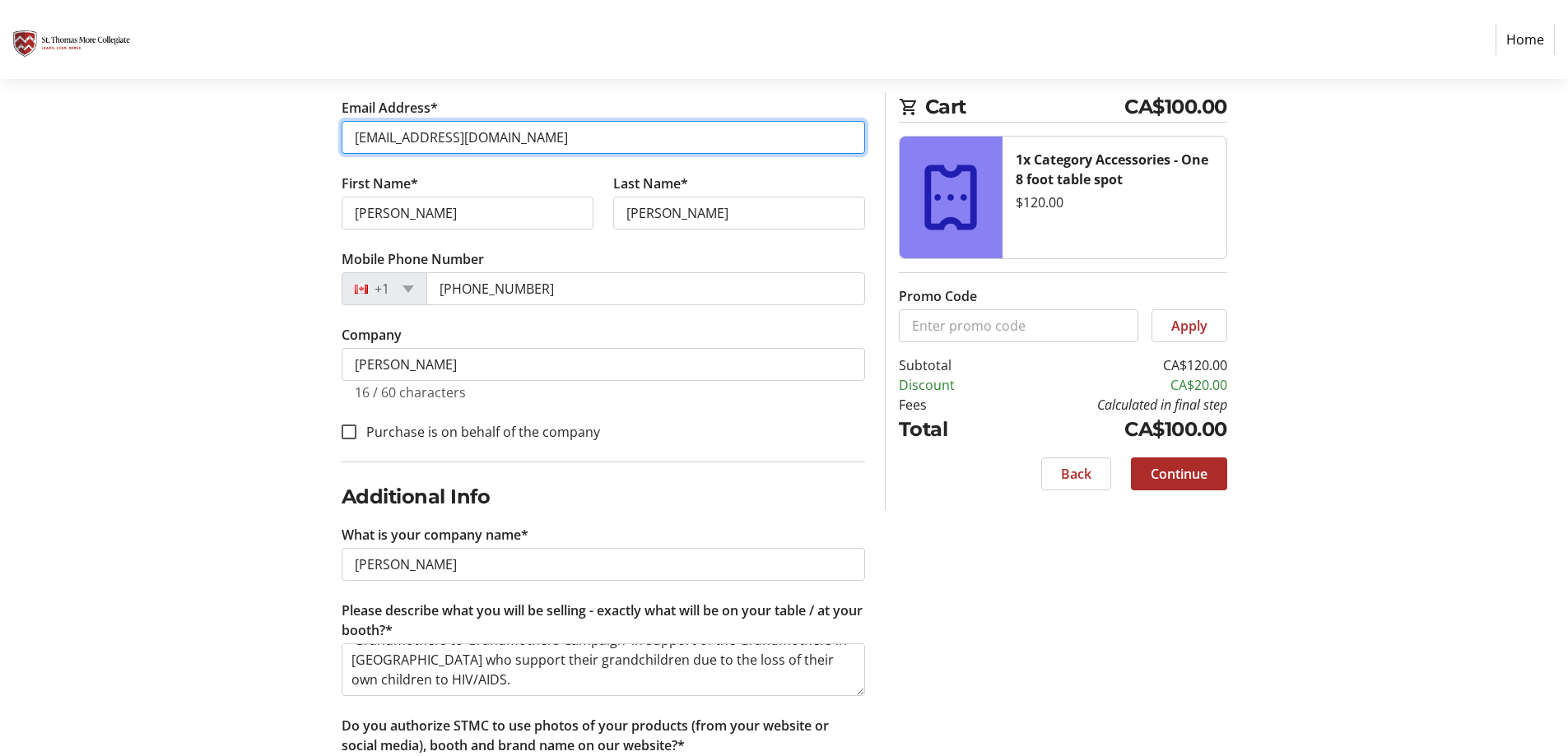
scroll to position [300, 0]
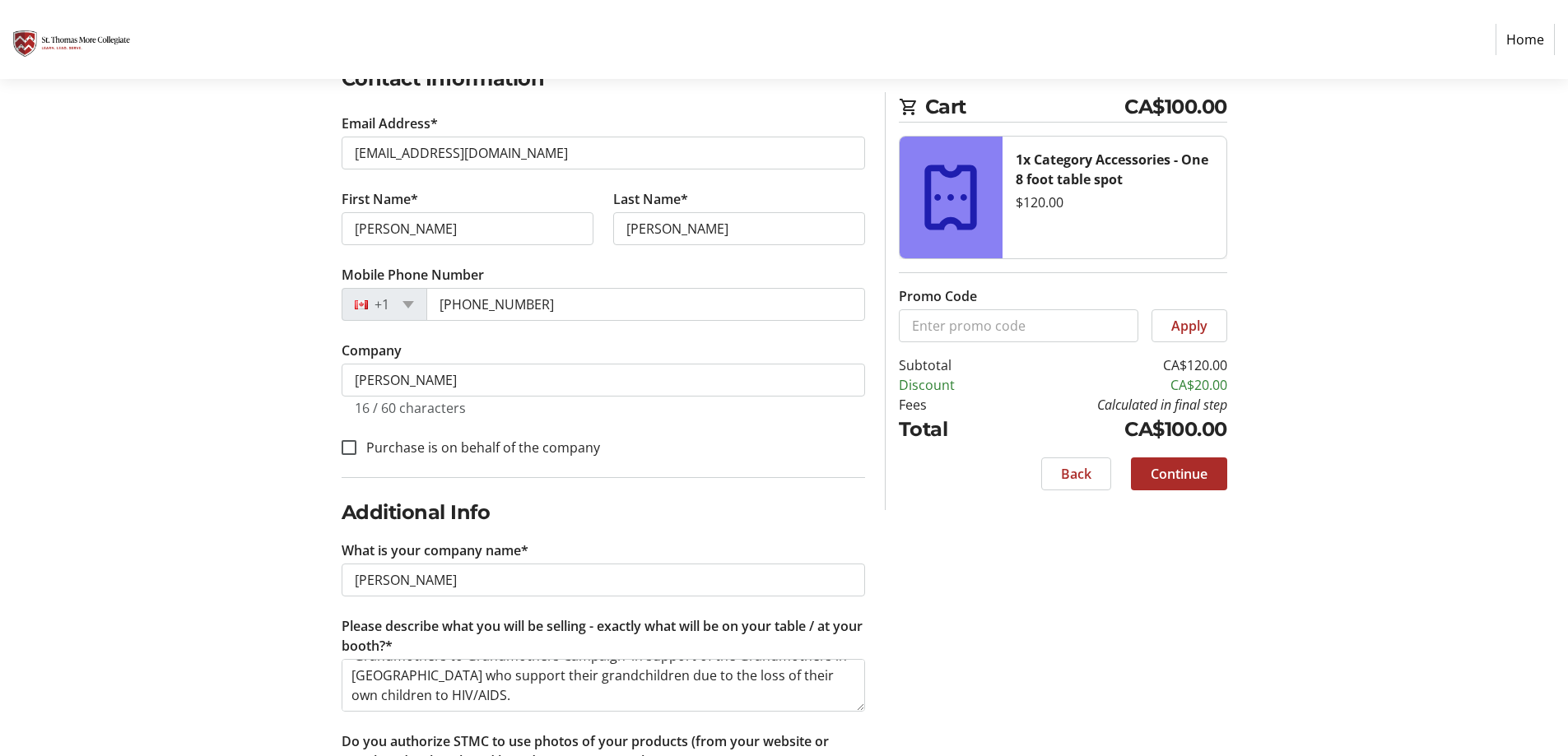
click at [537, 201] on tr-form-field "First Name* [PERSON_NAME]" at bounding box center [467, 227] width 272 height 76
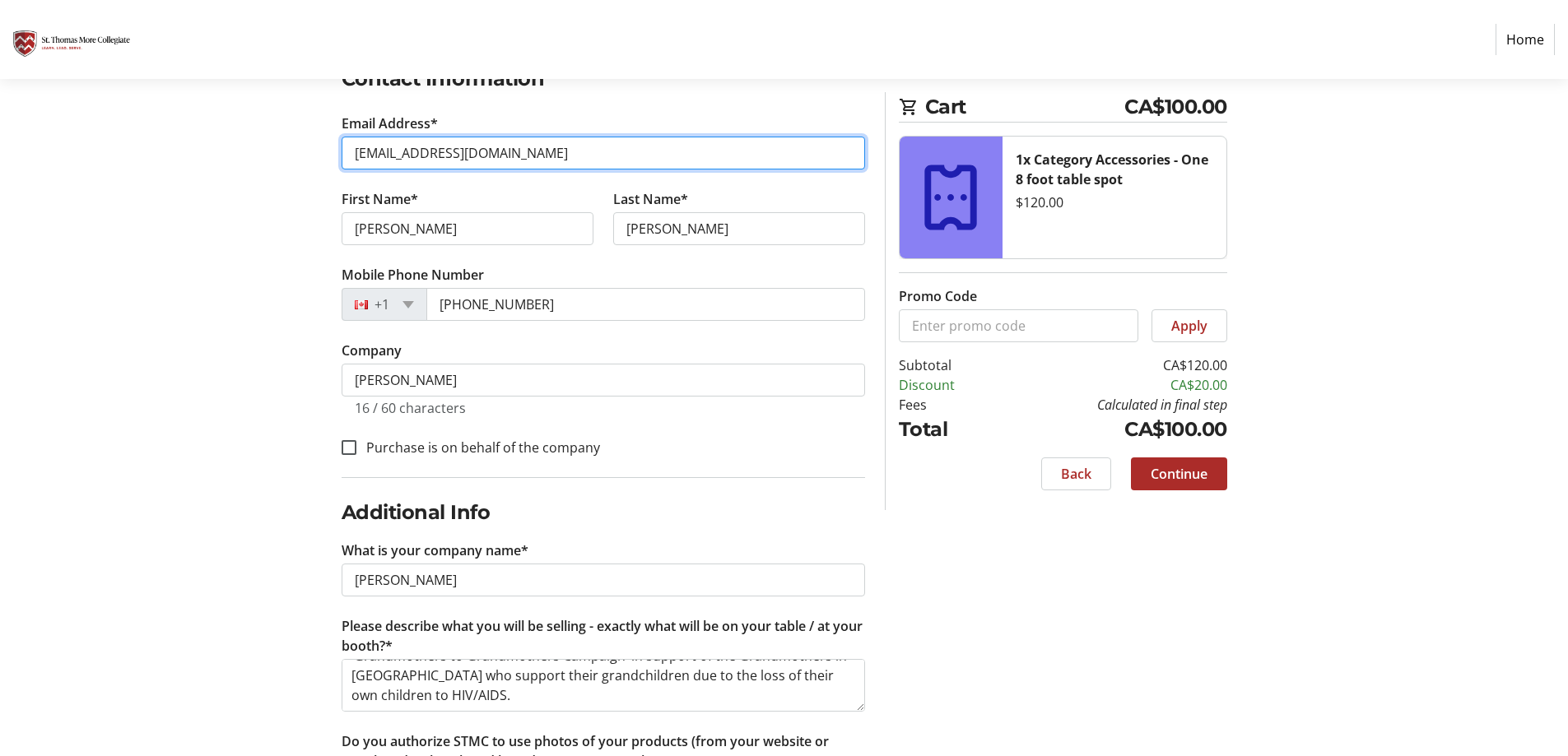
drag, startPoint x: 549, startPoint y: 154, endPoint x: 357, endPoint y: 152, distance: 192.0
click at [357, 152] on input "[EMAIL_ADDRESS][DOMAIN_NAME]" at bounding box center [603, 153] width 523 height 33
click at [382, 153] on input "[EMAIL_ADDRESS][DOMAIN_NAME]" at bounding box center [603, 153] width 523 height 33
drag, startPoint x: 382, startPoint y: 156, endPoint x: 312, endPoint y: 158, distance: 70.0
click at [312, 158] on div "Log In to Your Account (Optional) Or continue below to checkout as a guest. Log…" at bounding box center [784, 562] width 1086 height 1294
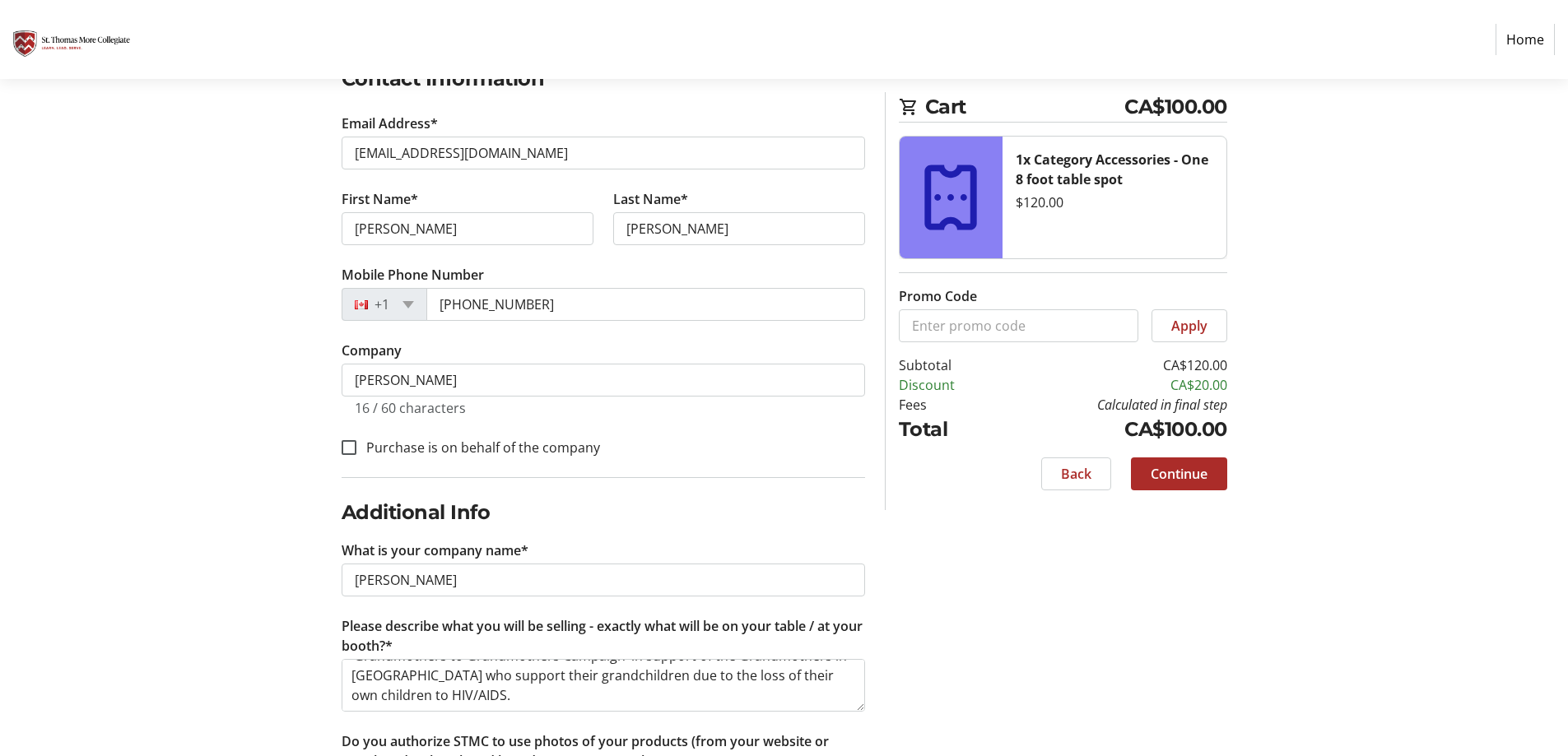
click at [304, 164] on div "Log In to Your Account (Optional) Or continue below to checkout as a guest. Log…" at bounding box center [784, 562] width 1086 height 1294
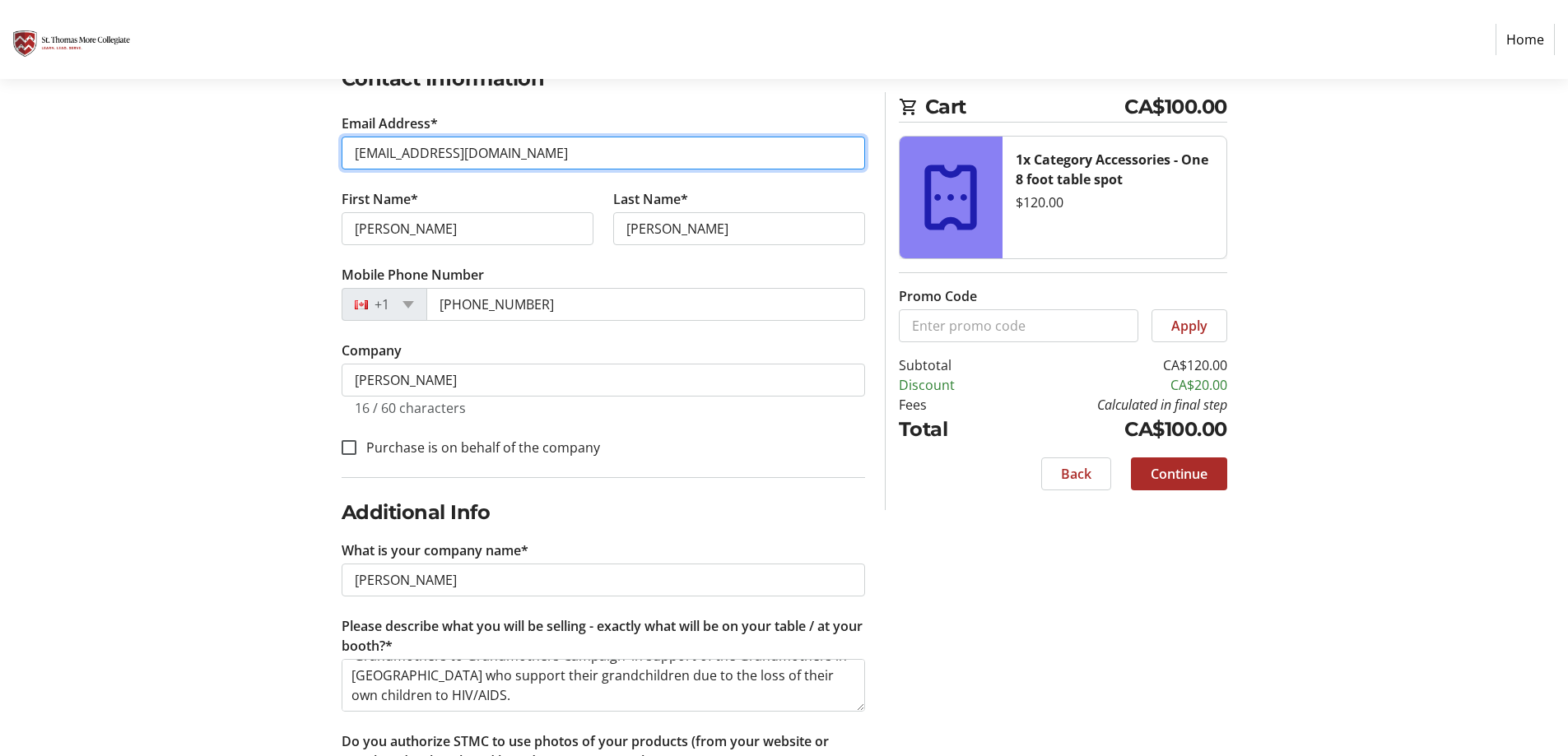
drag, startPoint x: 530, startPoint y: 151, endPoint x: 351, endPoint y: 154, distance: 179.0
click at [351, 154] on input "[EMAIL_ADDRESS][DOMAIN_NAME]" at bounding box center [603, 153] width 523 height 33
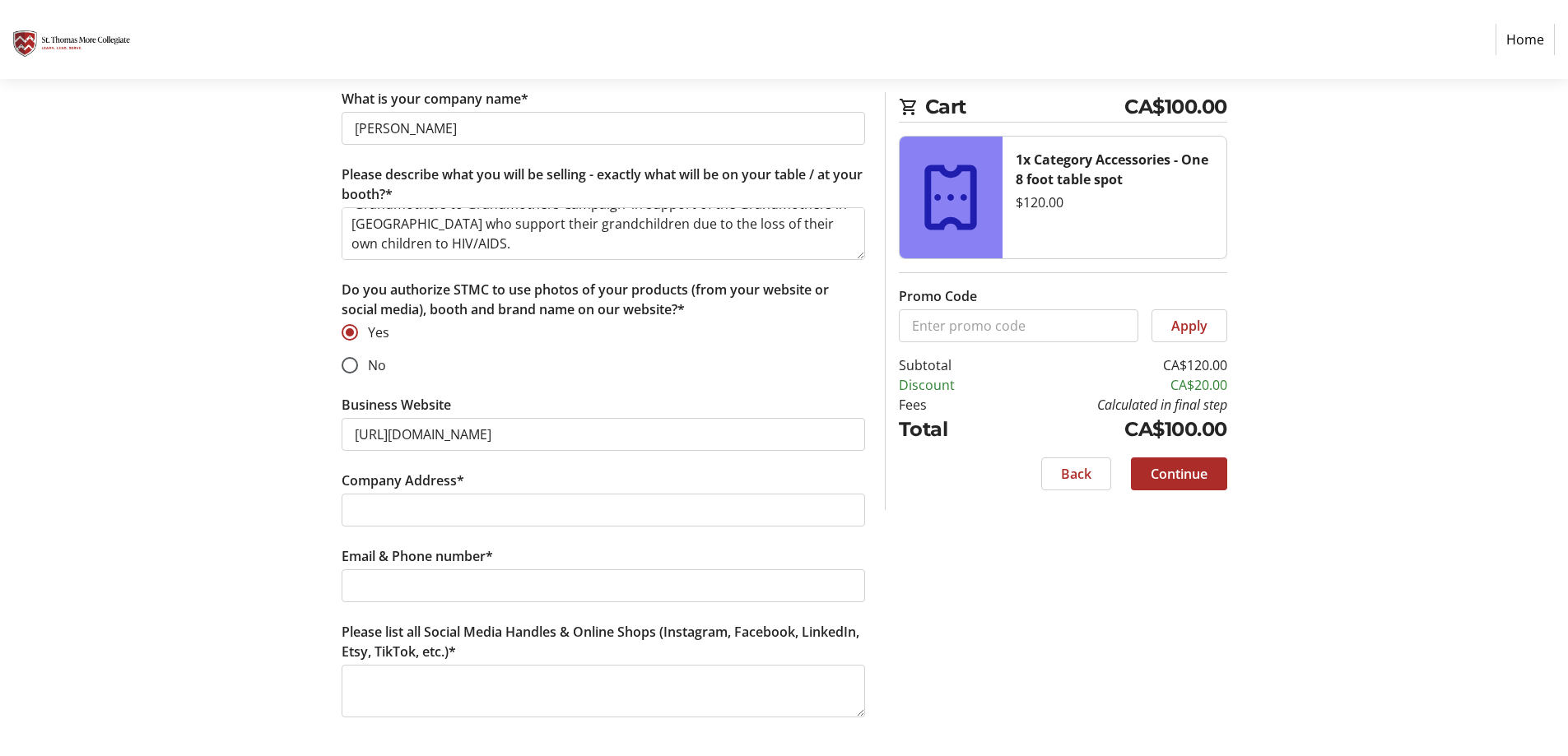
scroll to position [753, 0]
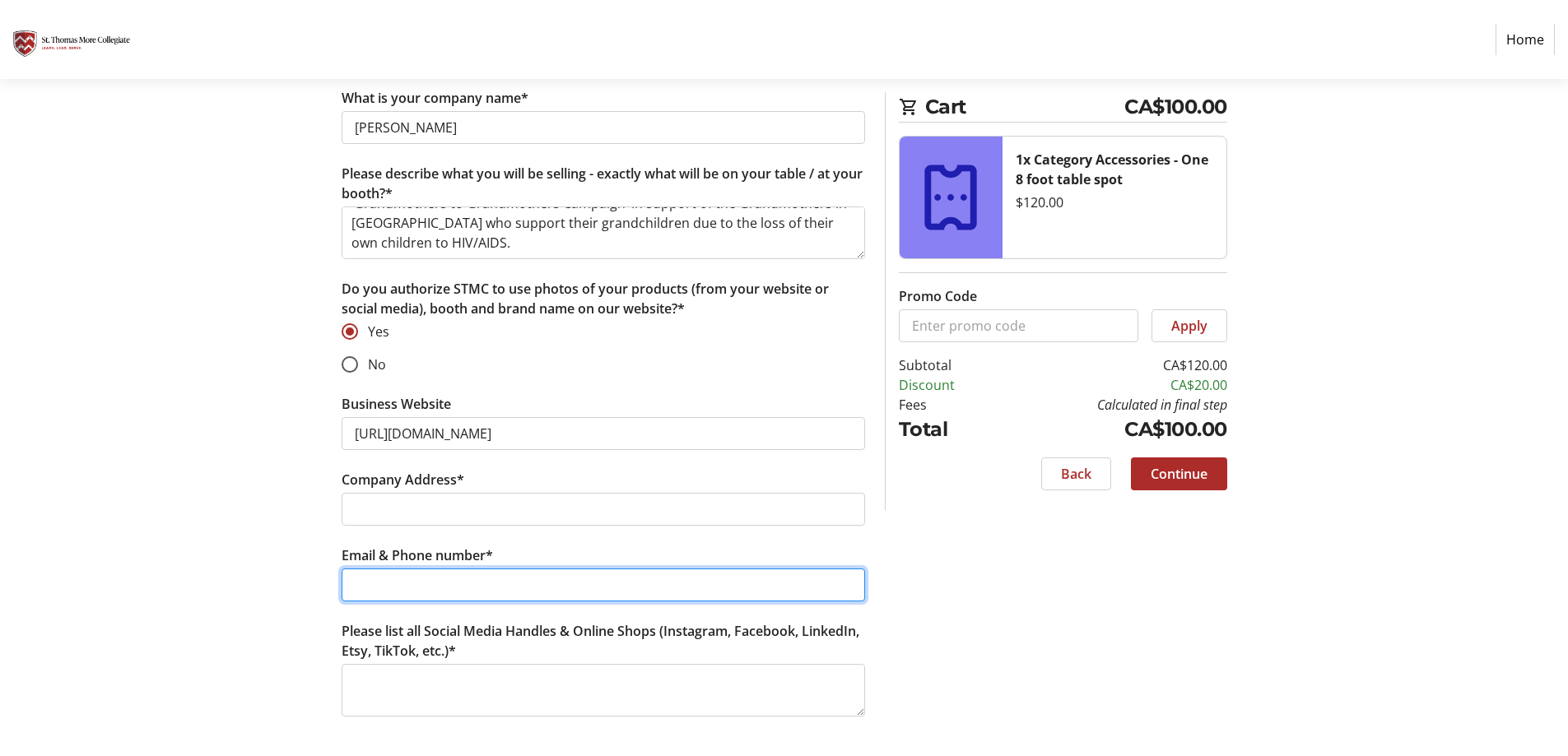
paste input "[EMAIL_ADDRESS][DOMAIN_NAME]"
type input "[EMAIL_ADDRESS][DOMAIN_NAME]; [PHONE_NUMBER]"
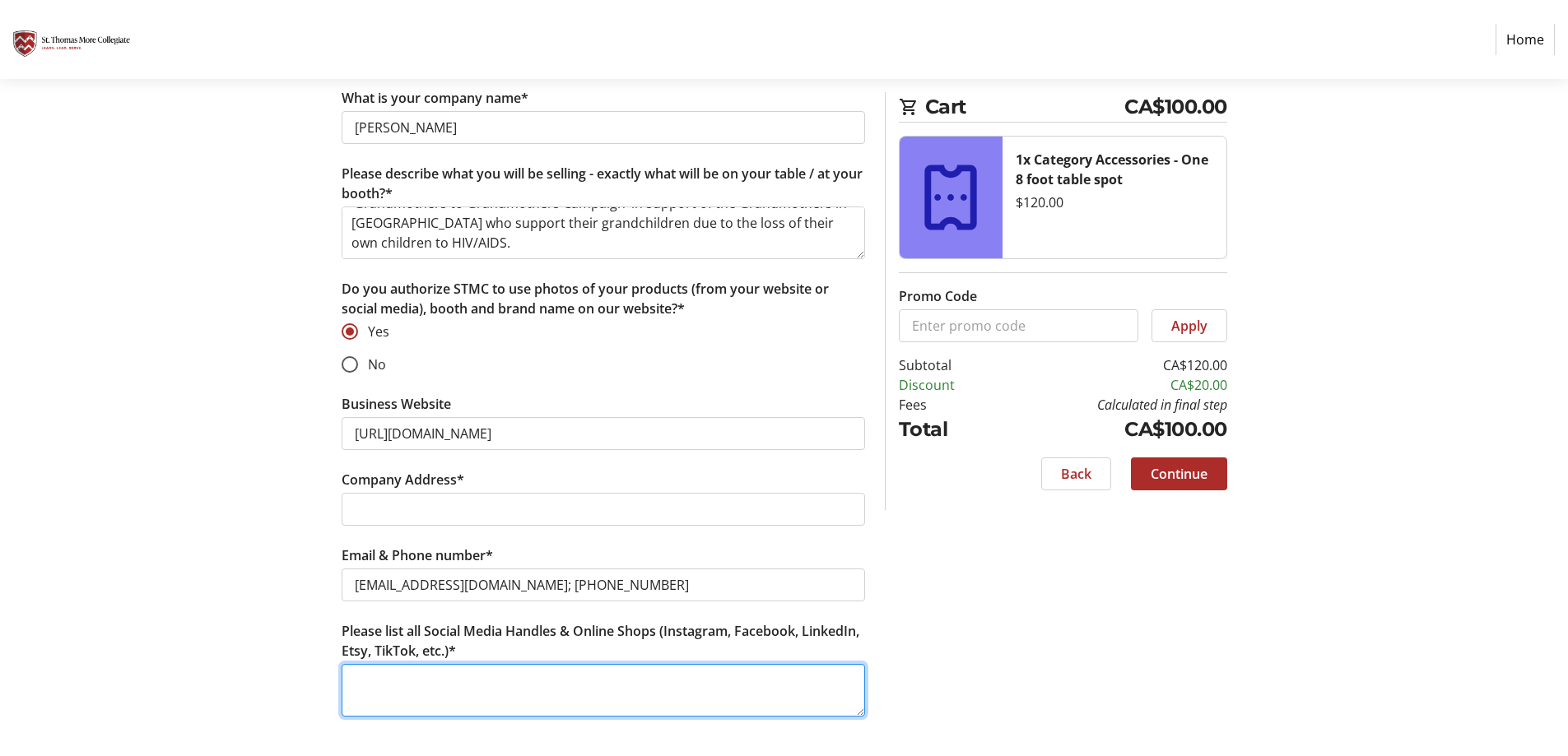
paste textarea "[URL][DOMAIN_NAME]"
type textarea "[URL][DOMAIN_NAME]"
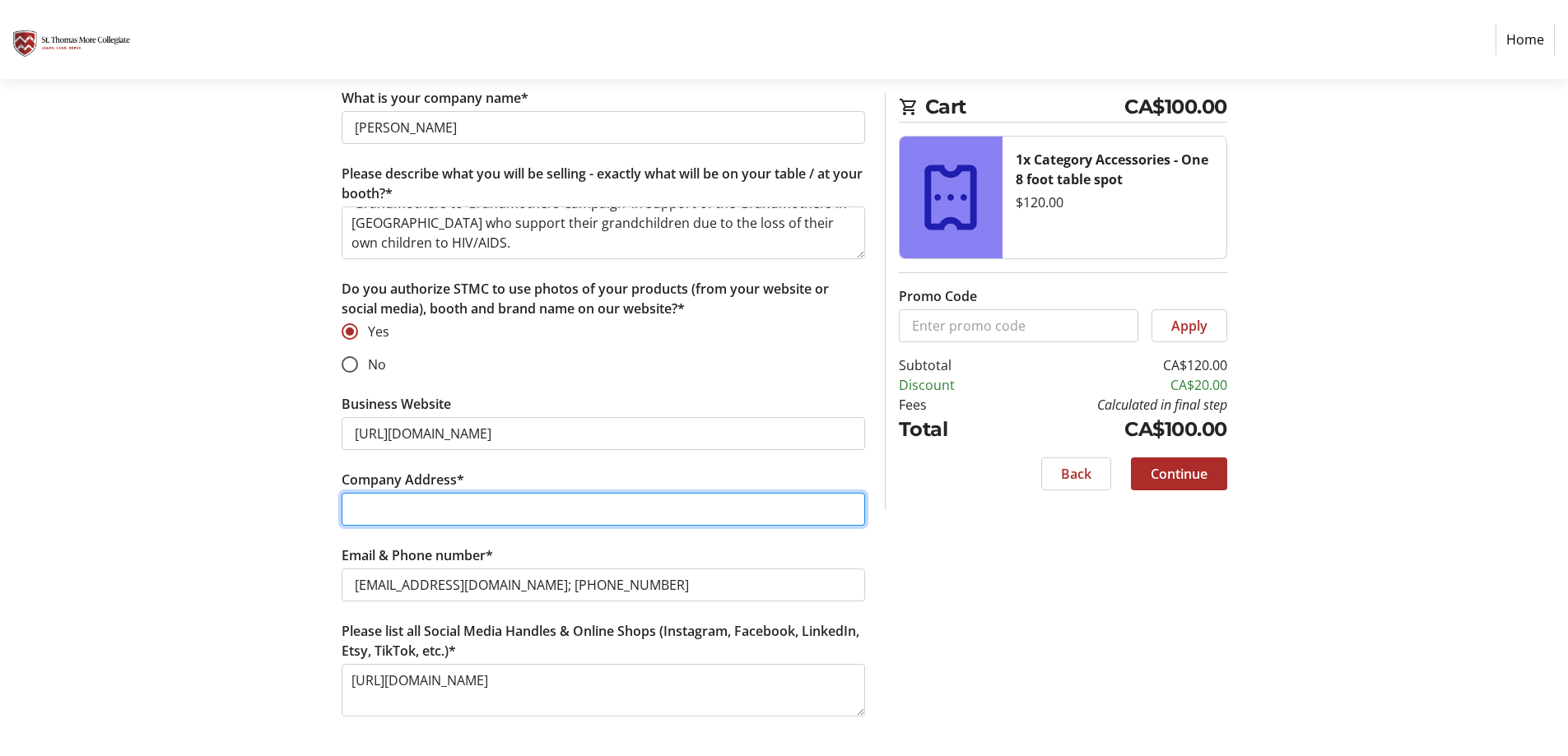
click at [370, 506] on input "Company Address*" at bounding box center [603, 509] width 523 height 33
type input "[STREET_ADDRESS][PERSON_NAME]"
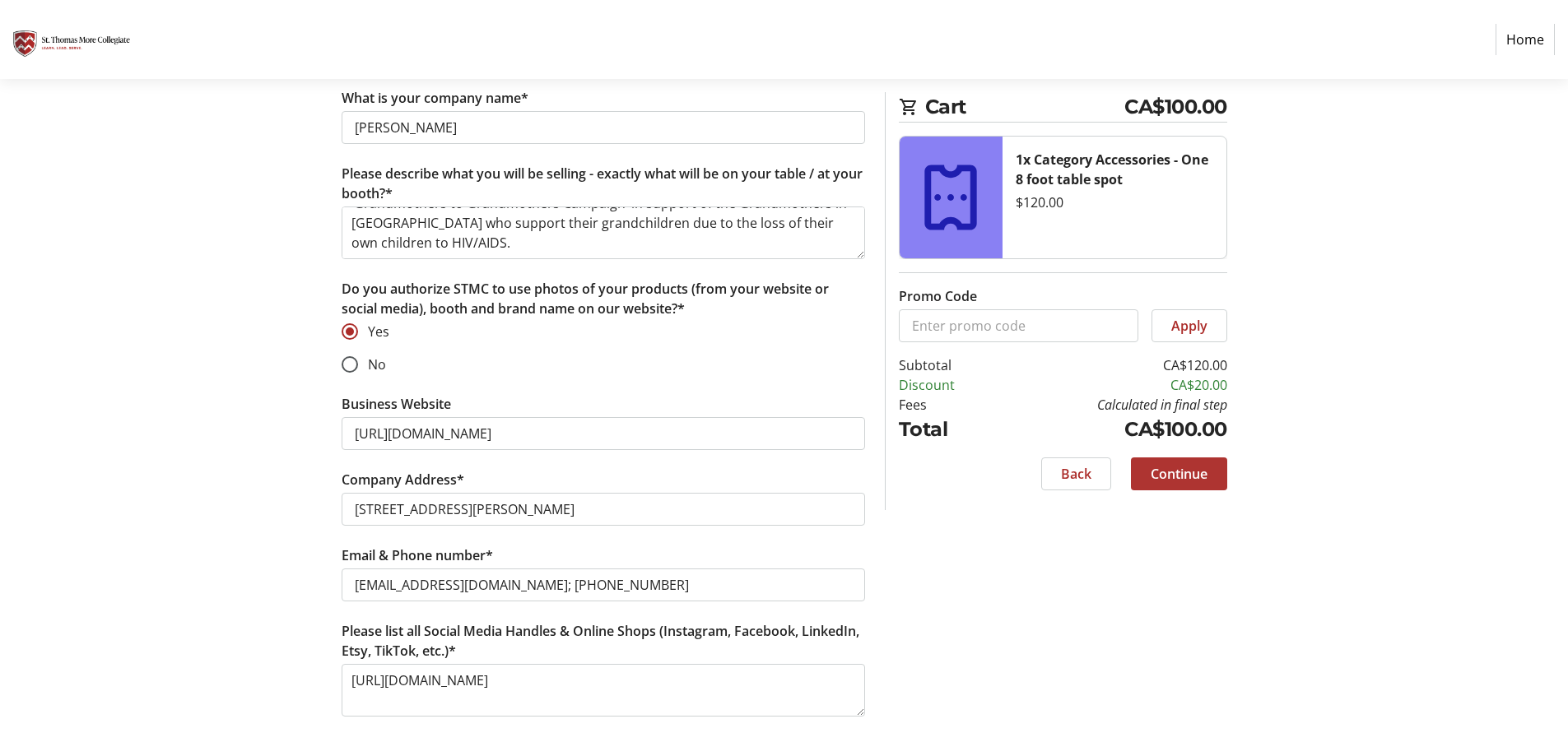
click at [1172, 479] on span "Continue" at bounding box center [1179, 473] width 57 height 19
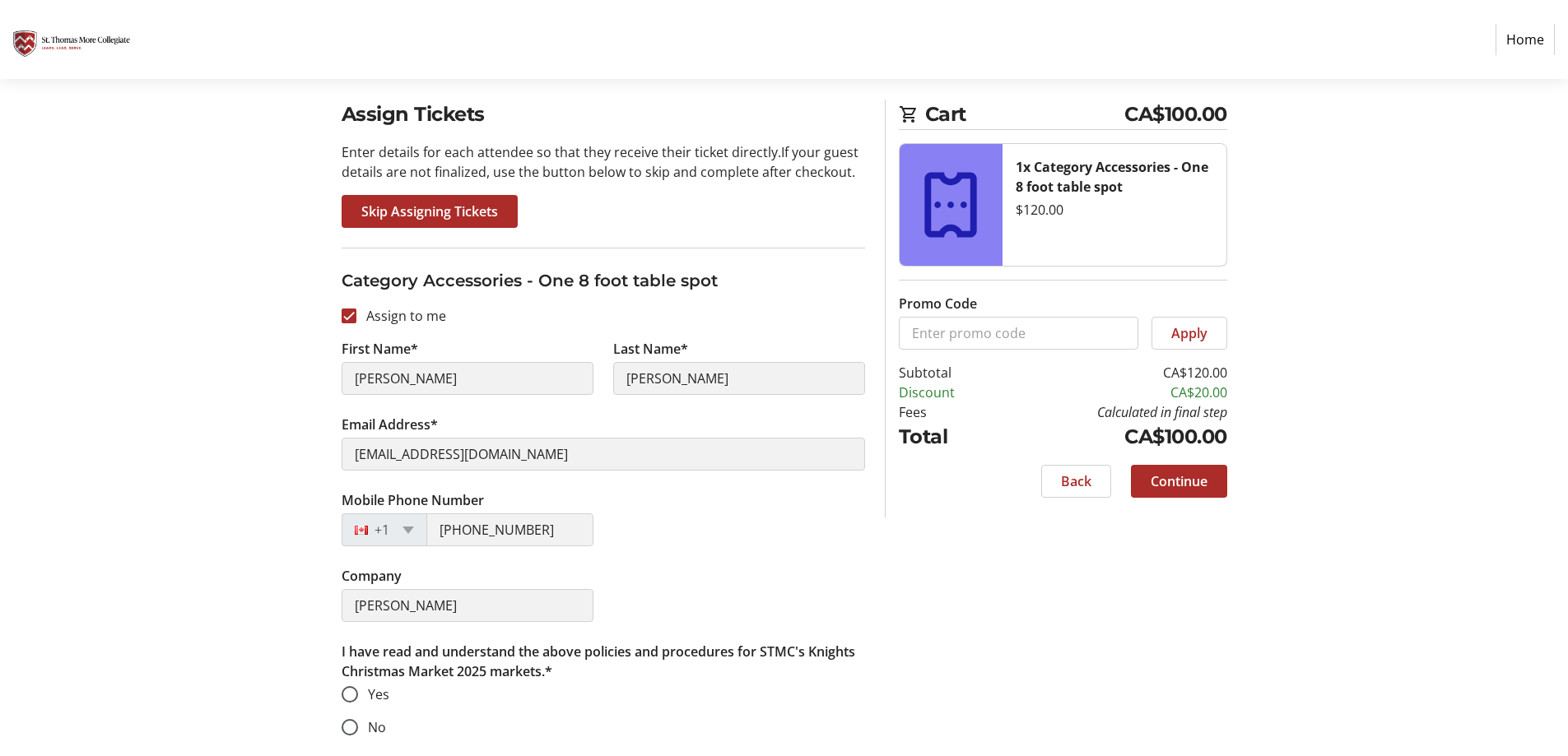
scroll to position [117, 0]
click at [352, 688] on input "Yes" at bounding box center [350, 693] width 17 height 17
radio input "true"
click at [1201, 480] on span "Continue" at bounding box center [1179, 480] width 57 height 19
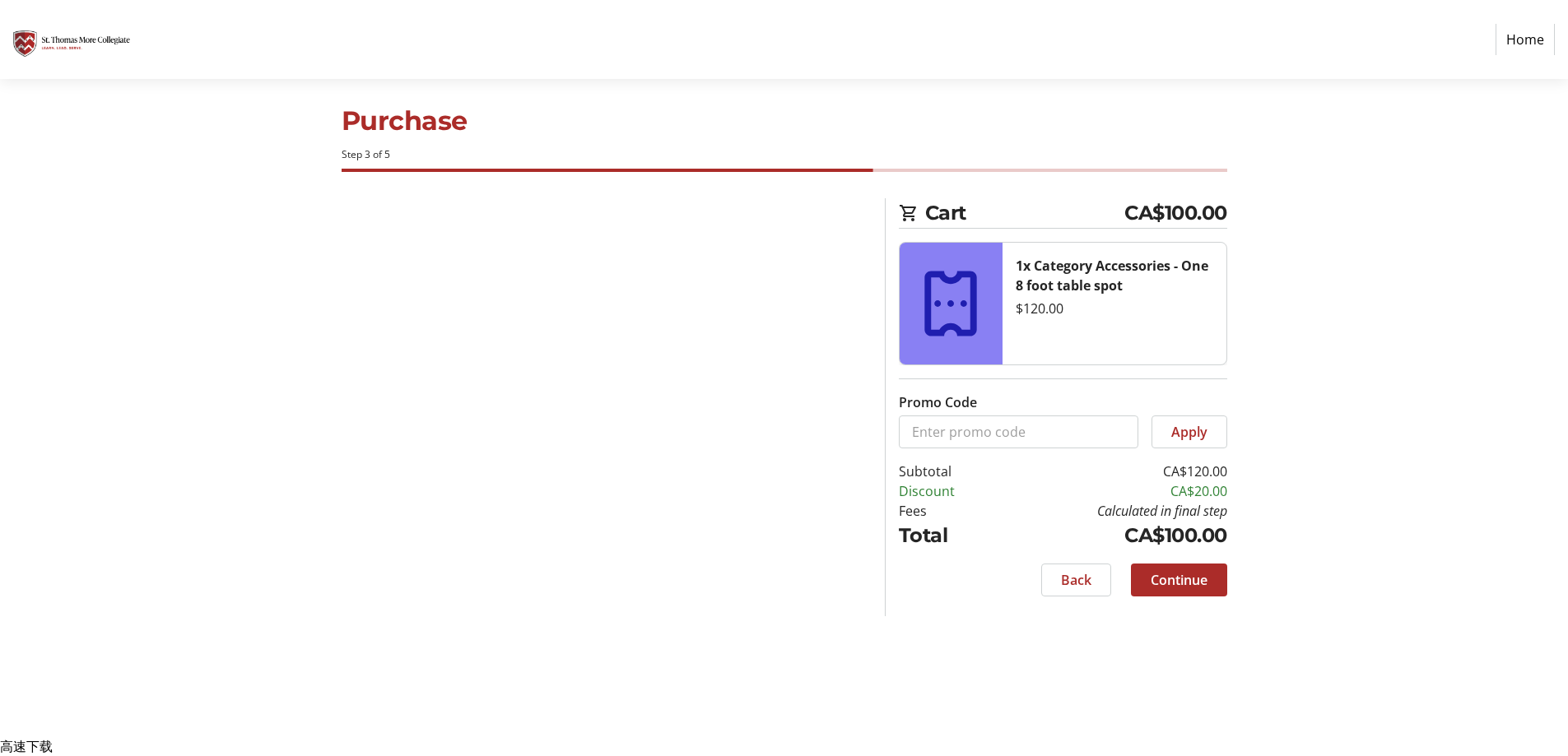
scroll to position [0, 0]
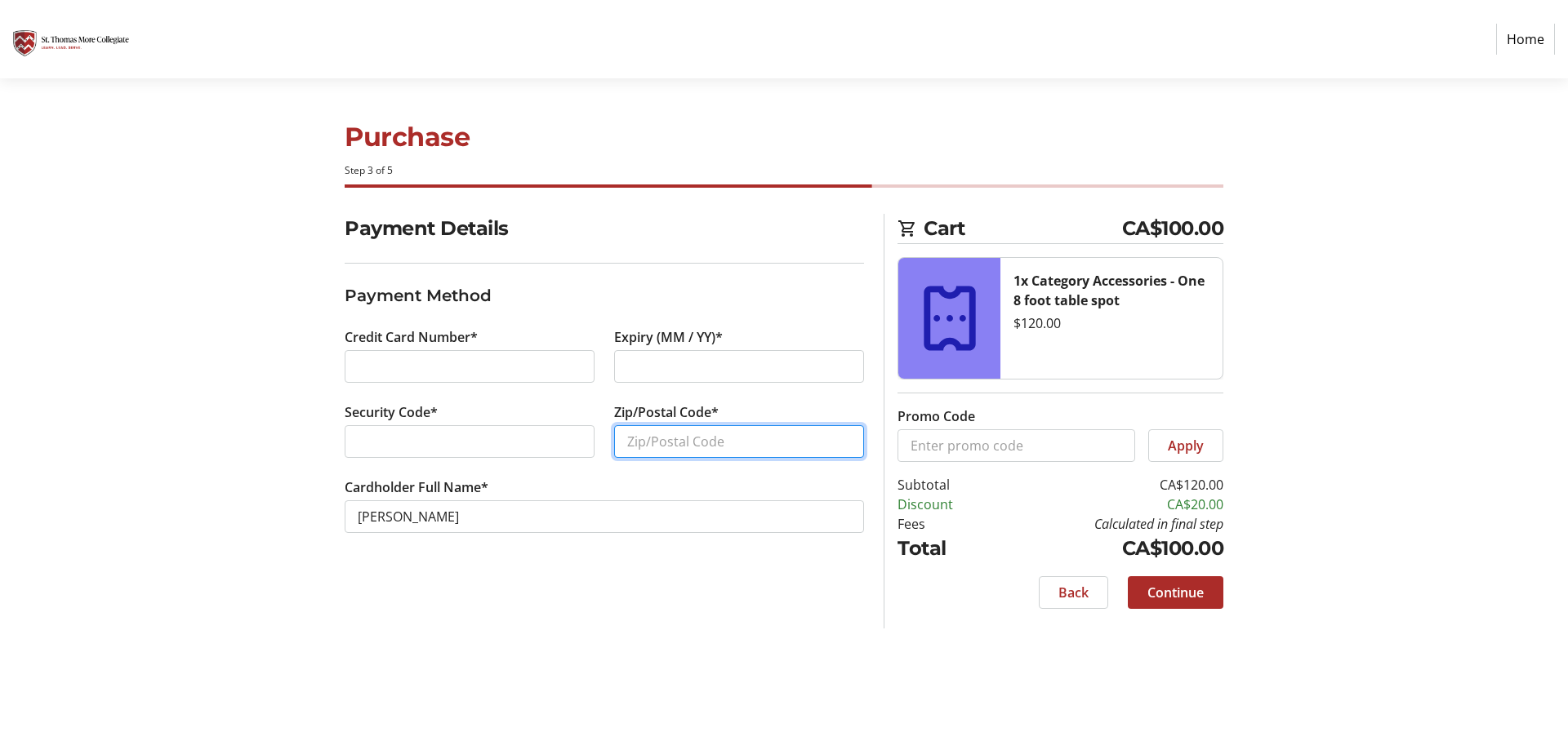
click at [632, 446] on input "Zip/Postal Code*" at bounding box center [738, 442] width 249 height 33
type input "V7E4G1"
click at [609, 607] on div "Payment Details Payment Method Credit Card Number* Expiry (MM / YY)* Security C…" at bounding box center [604, 421] width 539 height 415
click at [1193, 597] on span "Continue" at bounding box center [1175, 592] width 57 height 19
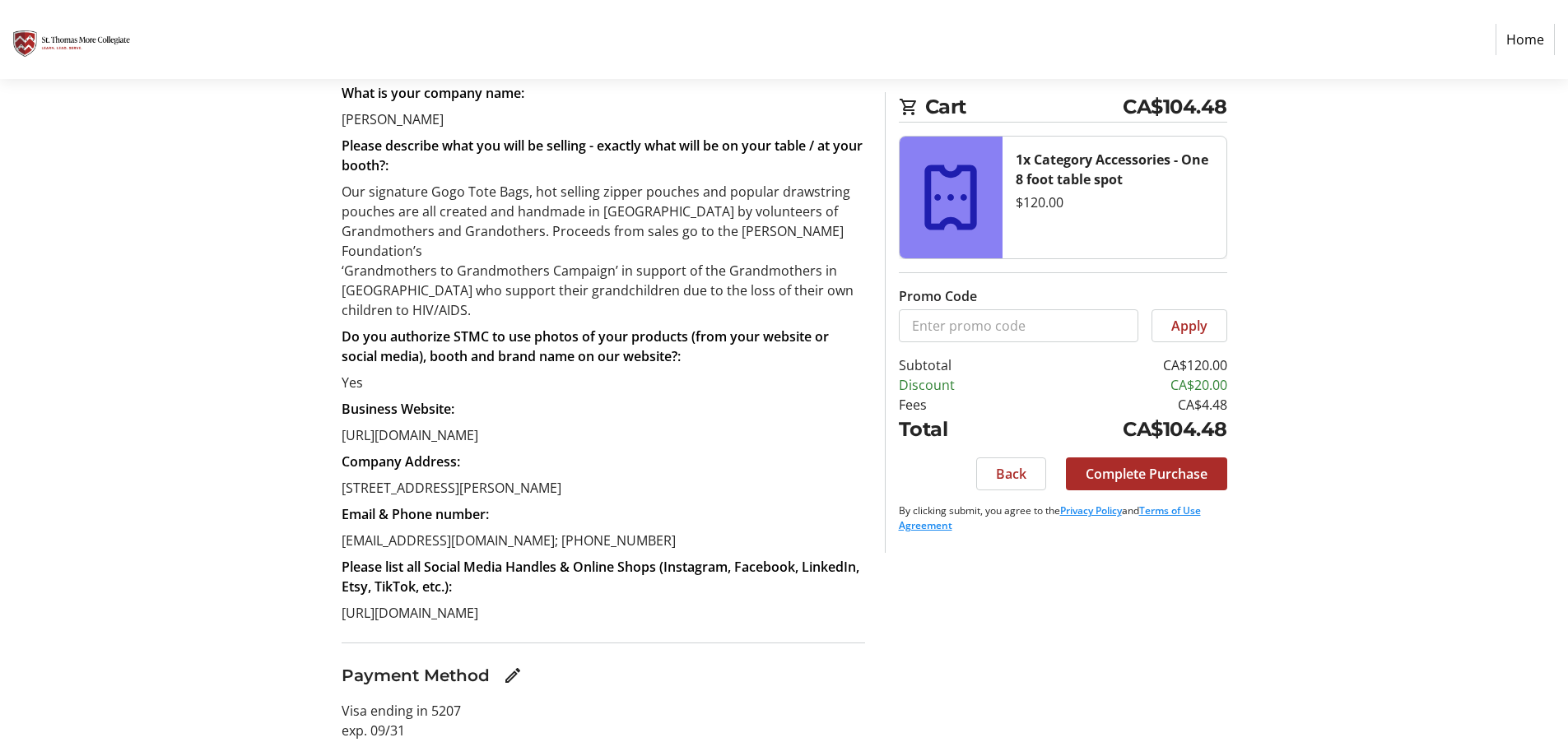
scroll to position [367, 0]
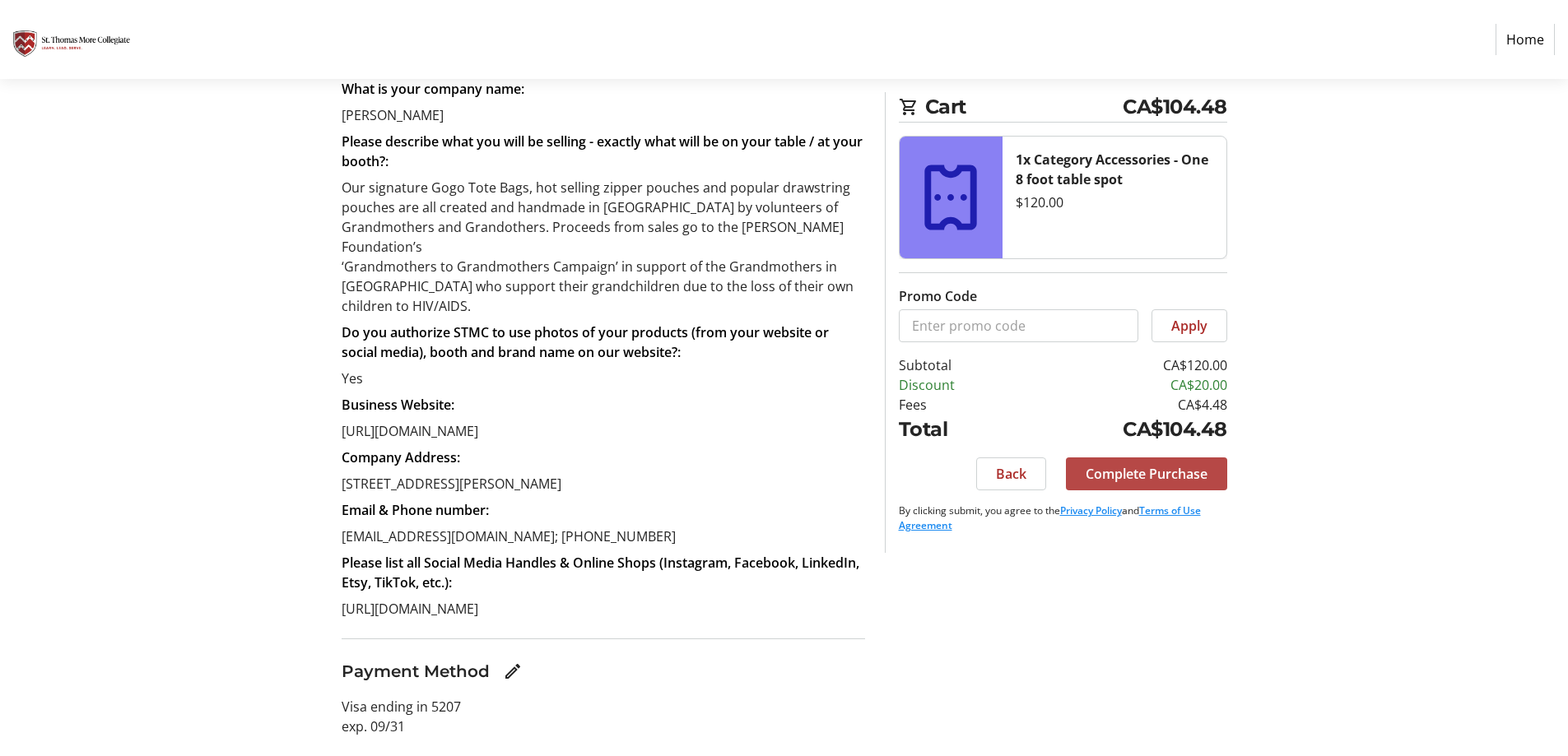
click at [1175, 482] on span "Complete Purchase" at bounding box center [1147, 473] width 122 height 19
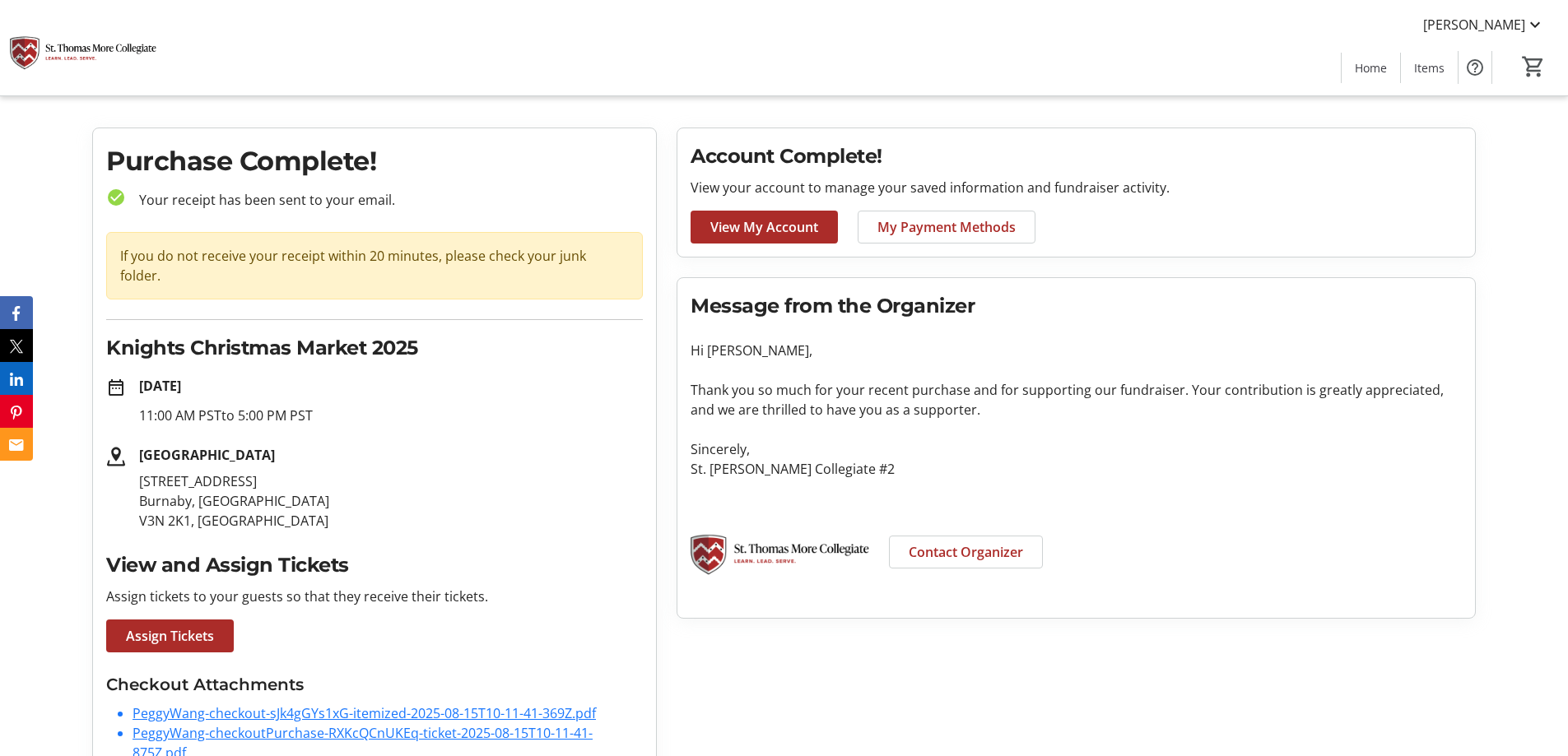
scroll to position [50, 0]
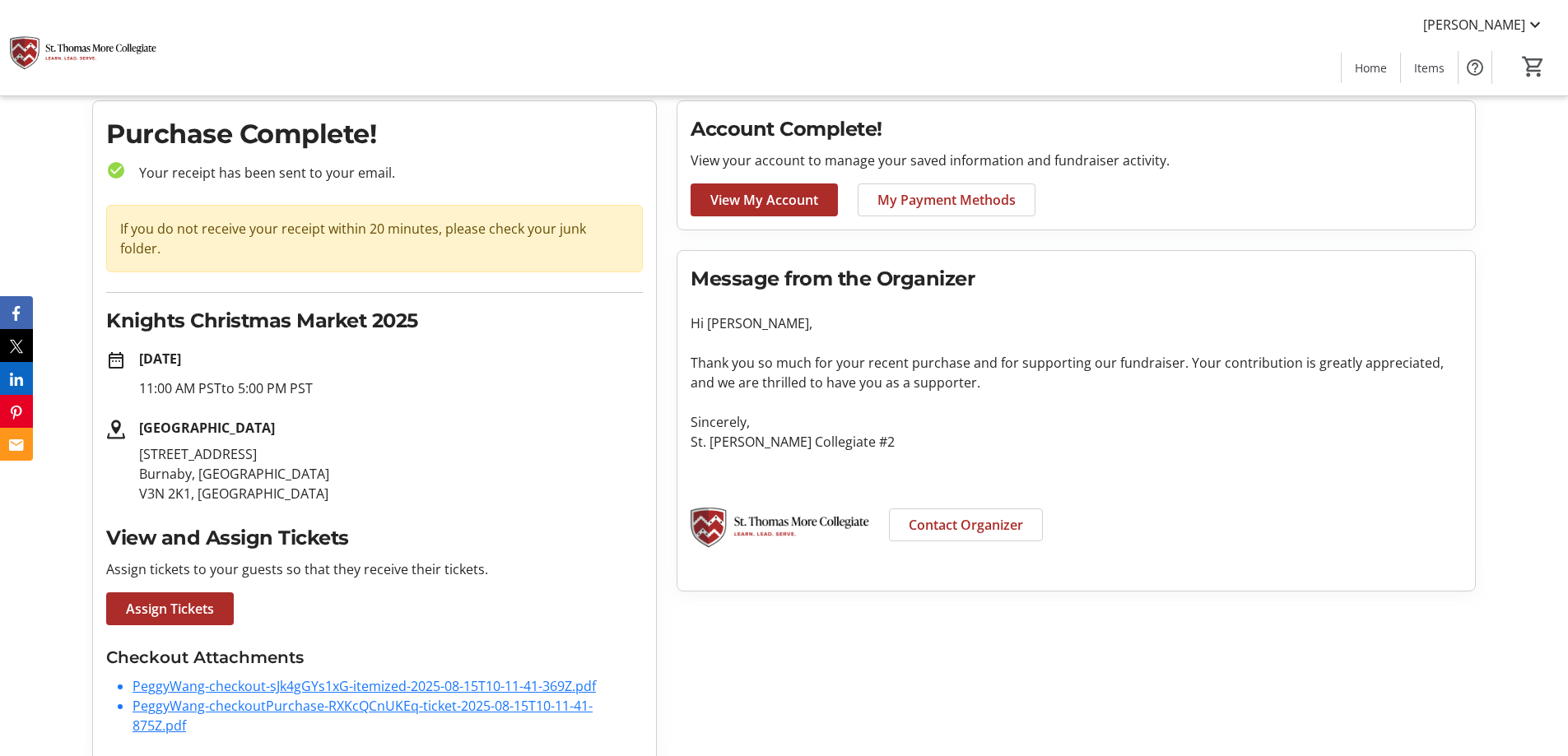
click at [520, 677] on link "PeggyWang-checkout-sJk4gGYs1xG-itemized-2025-08-15T10-11-41-369Z.pdf" at bounding box center [364, 686] width 463 height 18
click at [417, 677] on link "PeggyWang-checkout-sJk4gGYs1xG-itemized-2025-08-15T10-11-41-369Z.pdf" at bounding box center [364, 686] width 463 height 18
click at [851, 687] on div "Account Complete! View your account to manage your saved information and fundra…" at bounding box center [1076, 431] width 819 height 662
click at [166, 711] on link "PeggyWang-checkoutPurchase-RXKcQCnUKEq-ticket-2025-08-15T10-11-41-875Z.pdf" at bounding box center [362, 715] width 460 height 38
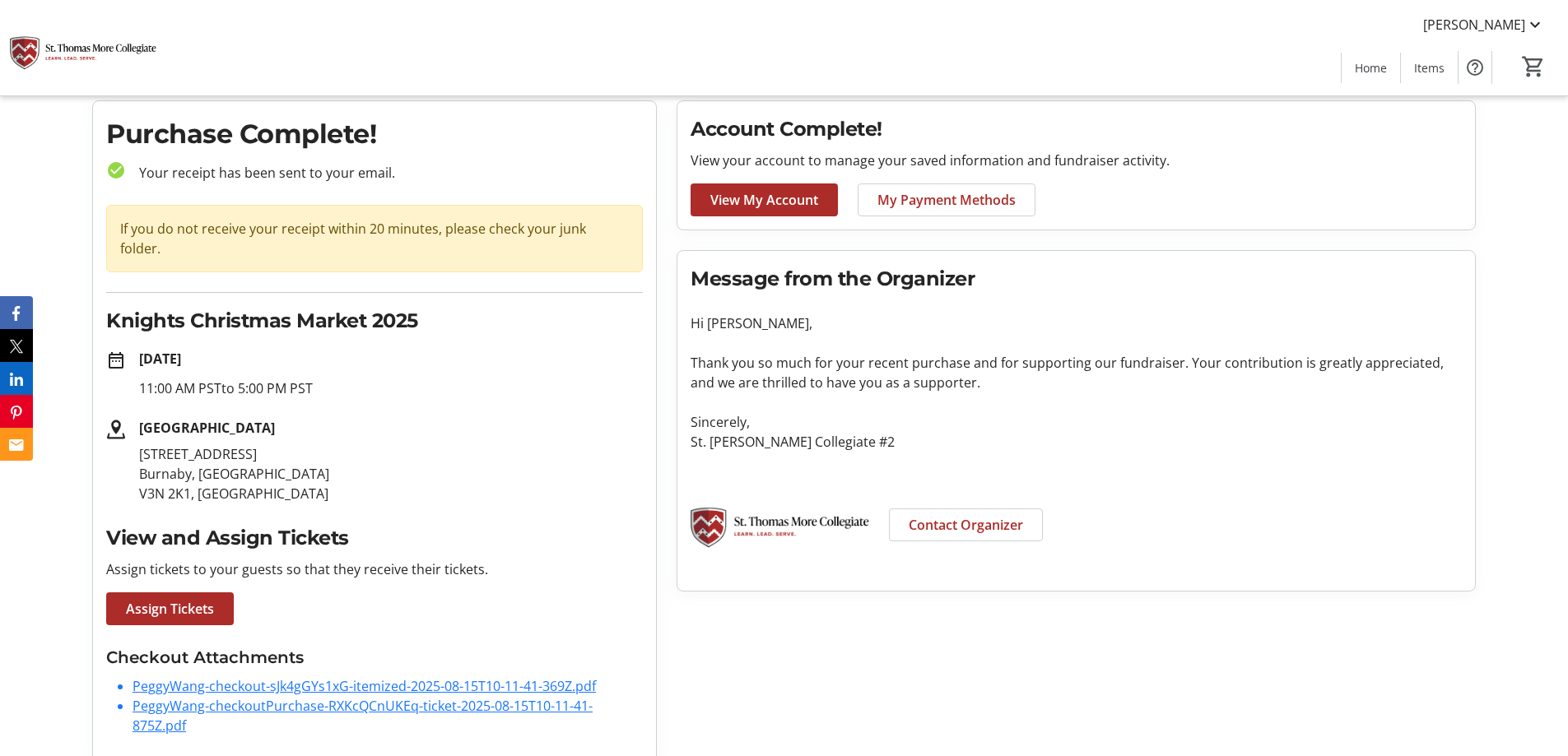
click at [180, 703] on link "PeggyWang-checkoutPurchase-RXKcQCnUKEq-ticket-2025-08-15T10-11-41-875Z.pdf" at bounding box center [362, 715] width 460 height 38
click at [447, 614] on div "Purchase Complete! check_circle Your receipt has been sent to your email. If yo…" at bounding box center [374, 431] width 563 height 660
click at [583, 562] on div "View and Assign Tickets Assign tickets to your guests so that they receive thei…" at bounding box center [374, 574] width 537 height 102
